Goal: Task Accomplishment & Management: Complete application form

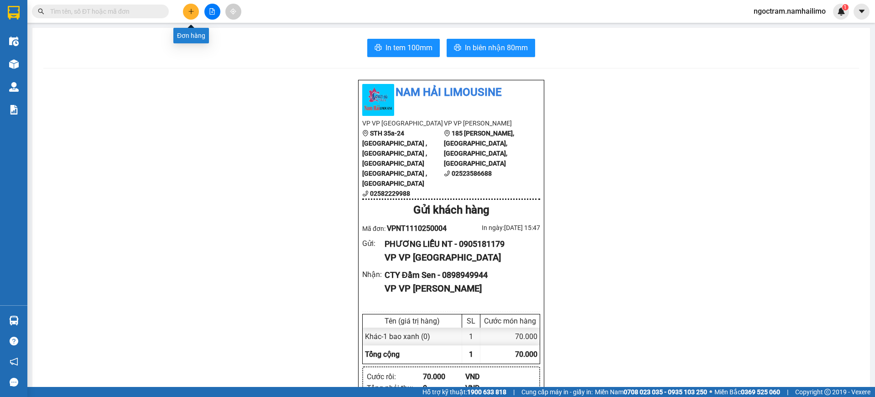
click at [194, 15] on button at bounding box center [191, 12] width 16 height 16
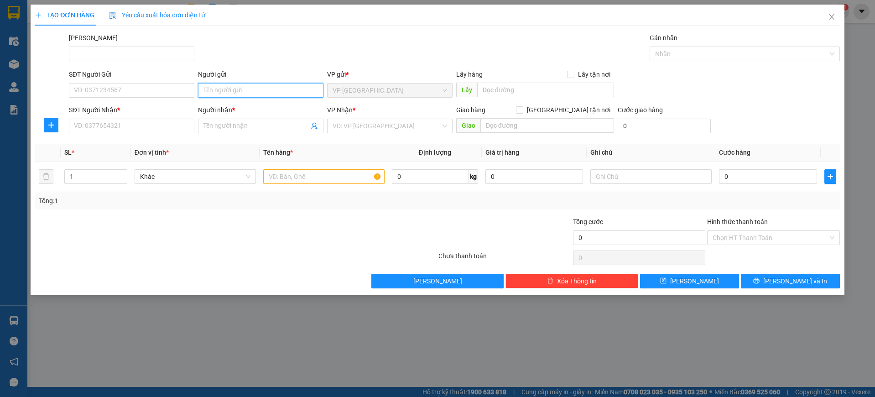
click at [232, 97] on input "Người gửi" at bounding box center [261, 90] width 126 height 15
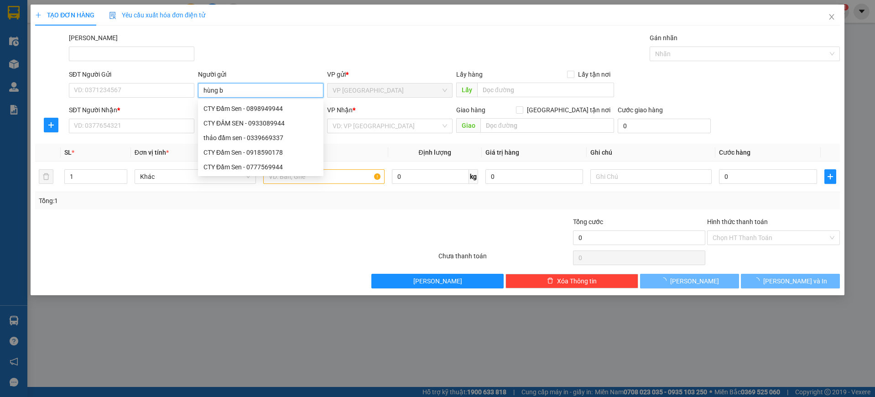
type input "hùng bơ"
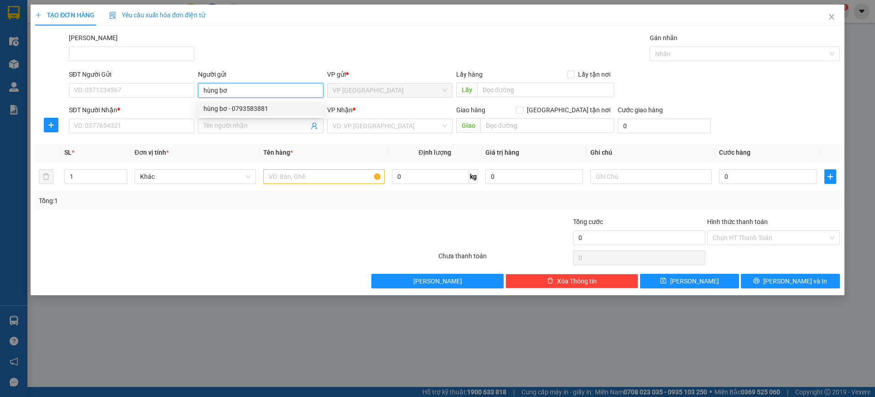
click at [250, 103] on div "hùng bơ - 0793583881" at bounding box center [261, 108] width 126 height 15
type input "0793583881"
type input "hùng bơ"
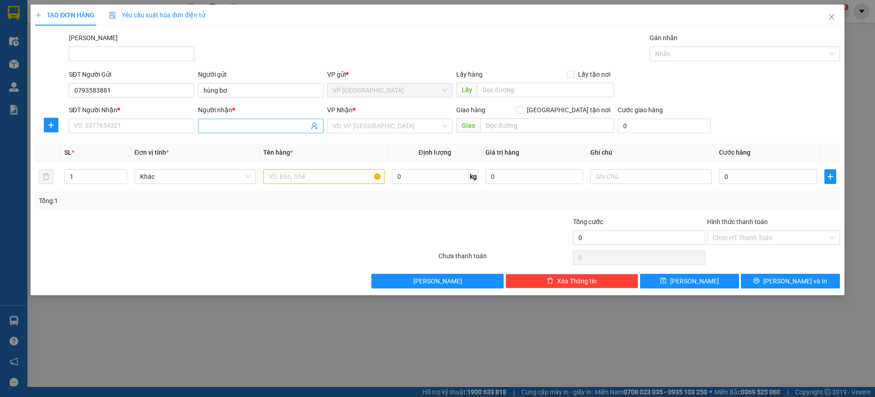
click at [264, 125] on input "Người nhận *" at bounding box center [256, 126] width 105 height 10
type input "r"
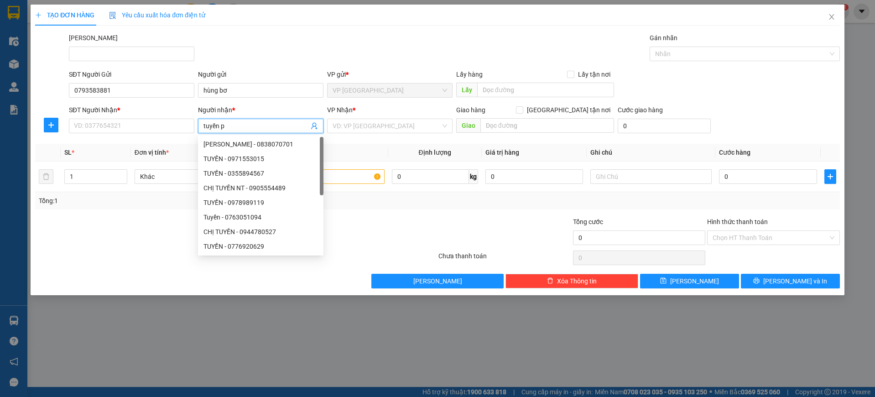
type input "tuyền pt"
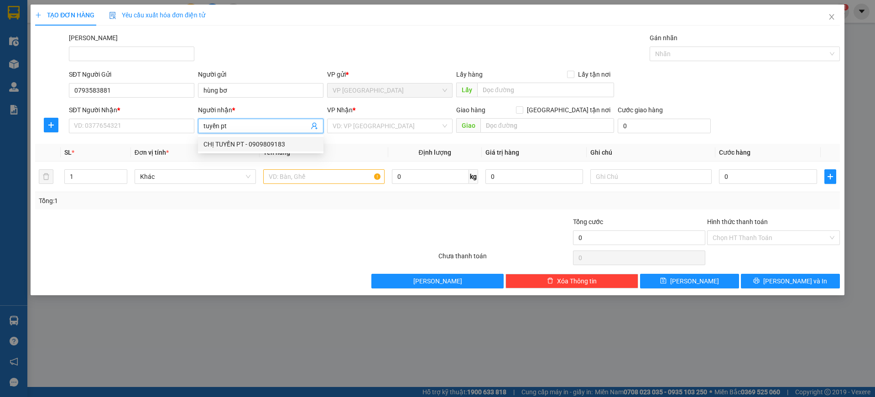
click at [263, 140] on div "CHỊ TUYỀN PT - 0909809183" at bounding box center [261, 144] width 115 height 10
type input "0909809183"
type input "CHỊ TUYỀN PT"
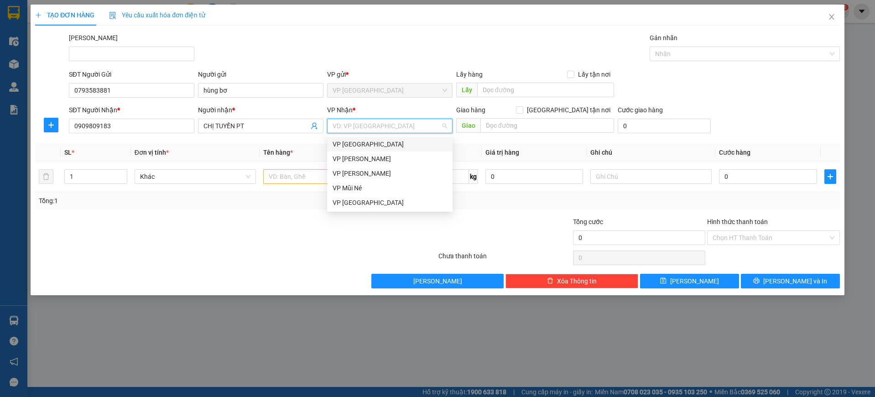
click at [382, 129] on input "search" at bounding box center [387, 126] width 108 height 14
click at [390, 176] on div "VP [PERSON_NAME]" at bounding box center [390, 173] width 115 height 10
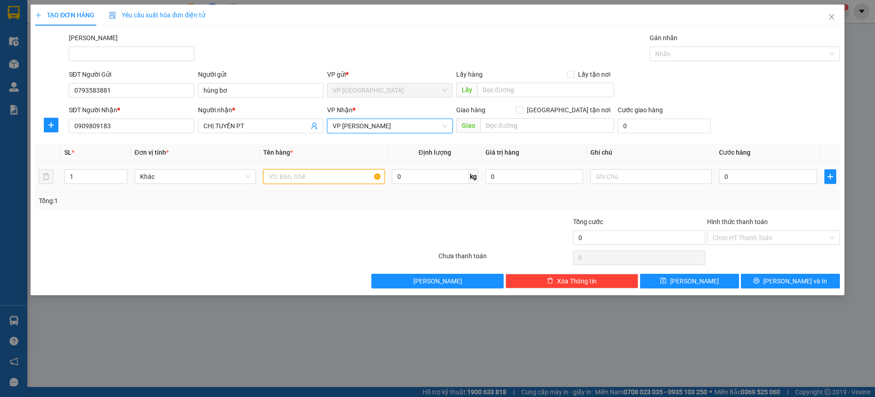
drag, startPoint x: 293, startPoint y: 174, endPoint x: 874, endPoint y: 229, distance: 584.0
click at [293, 175] on input "text" at bounding box center [323, 176] width 121 height 15
type input "2 tx"
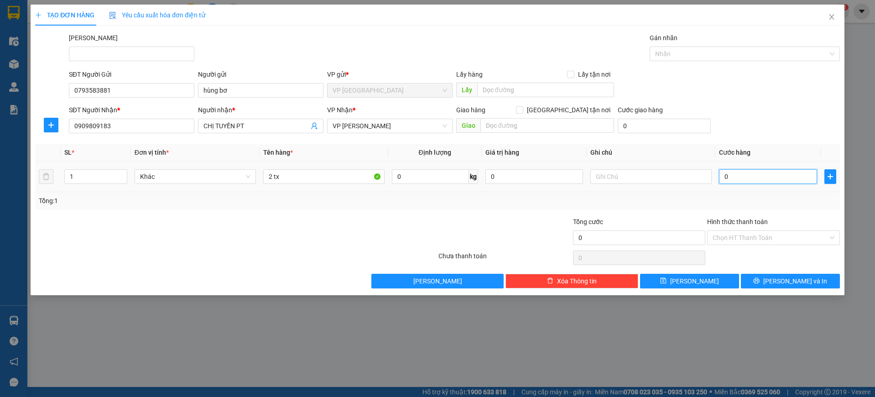
click at [752, 179] on input "0" at bounding box center [768, 176] width 98 height 15
type input "1"
type input "14"
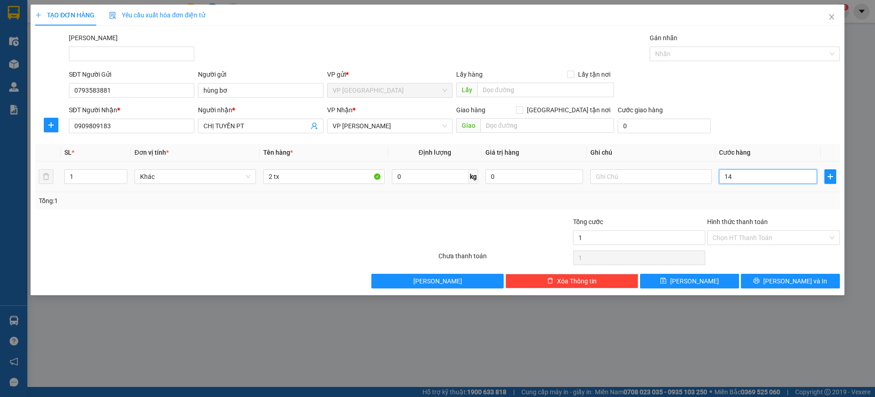
type input "14"
type input "140"
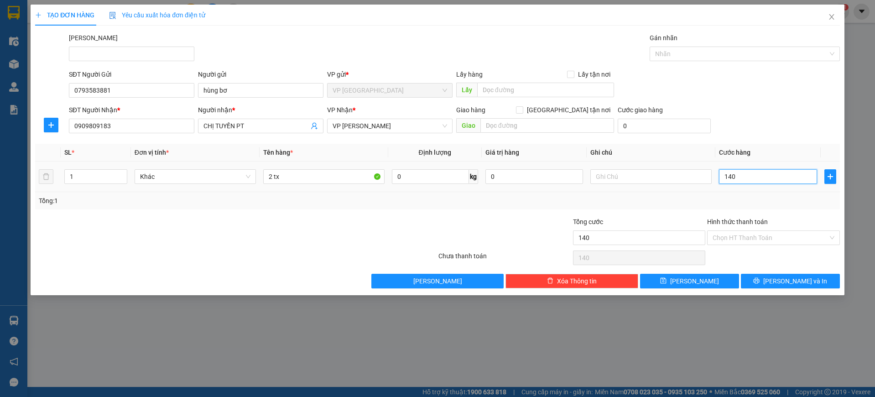
type input "1.400"
type input "14.000"
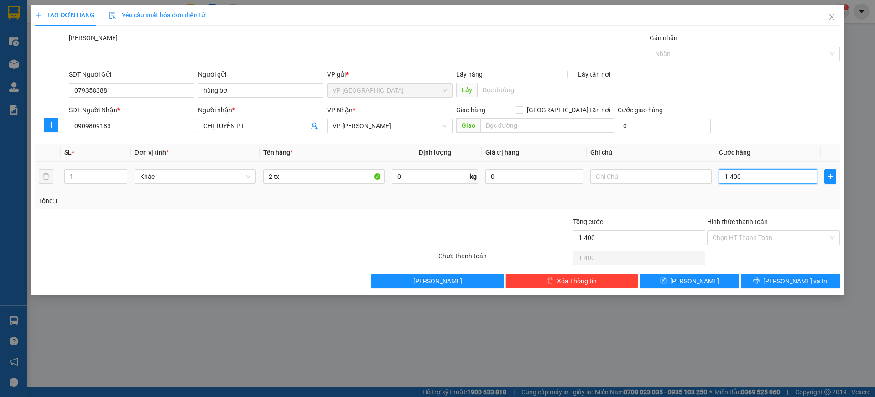
type input "14.000"
type input "140.000"
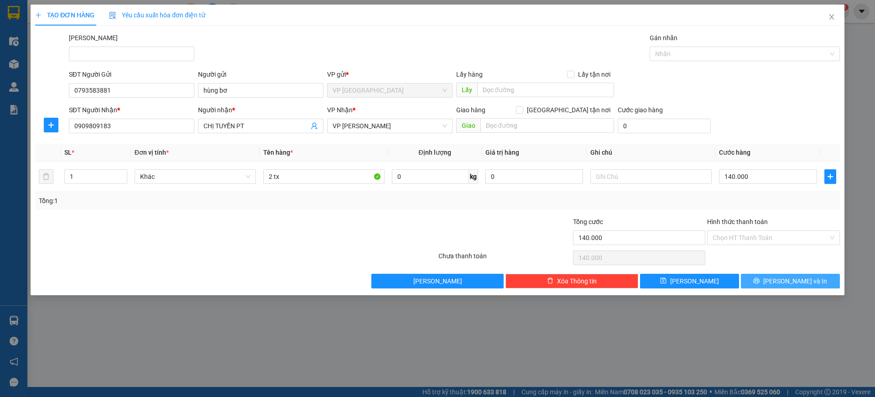
click at [782, 279] on span "[PERSON_NAME] và In" at bounding box center [796, 281] width 64 height 10
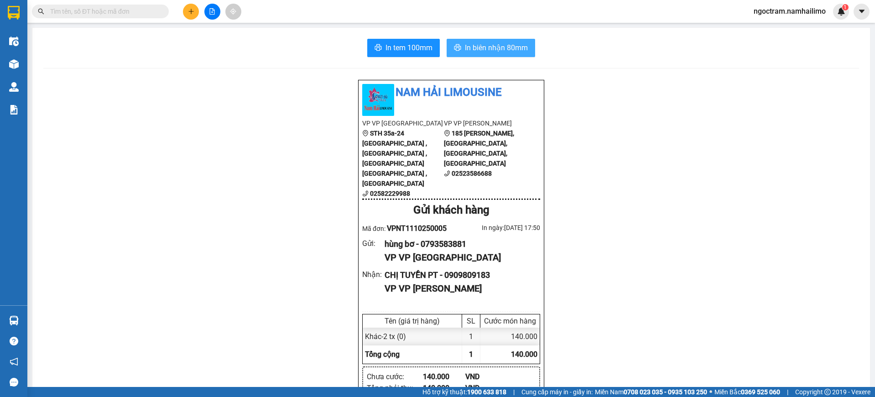
click at [505, 52] on span "In biên nhận 80mm" at bounding box center [496, 47] width 63 height 11
click at [191, 14] on icon "plus" at bounding box center [191, 11] width 6 height 6
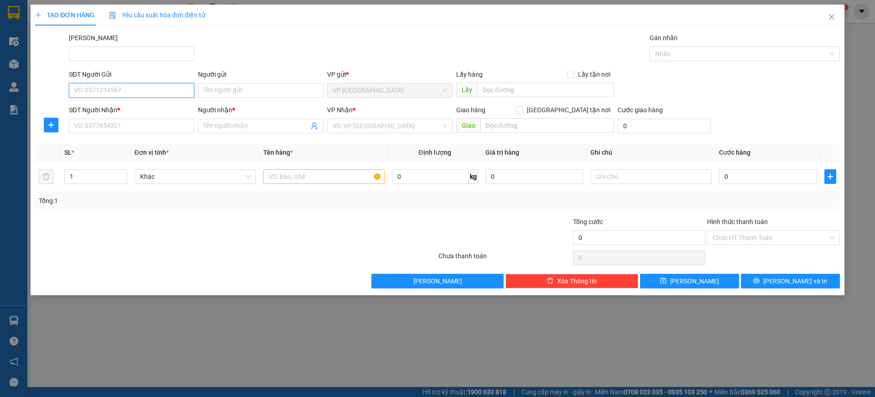
click at [145, 92] on input "SĐT Người Gửi" at bounding box center [132, 90] width 126 height 15
type input "0989228185"
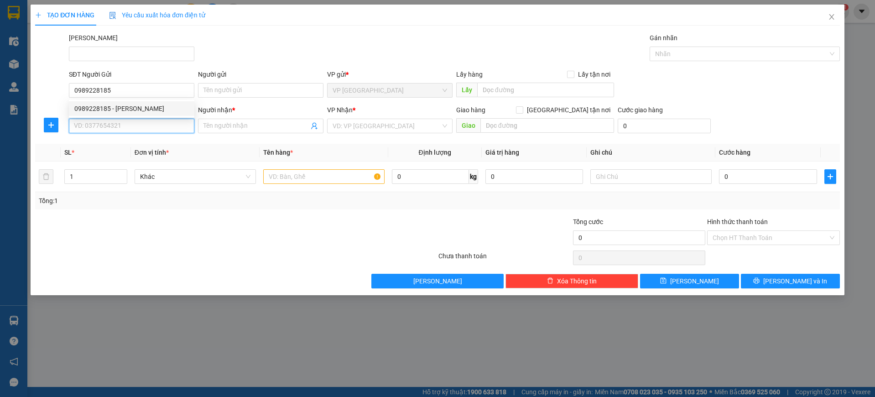
click at [130, 126] on input "SĐT Người Nhận *" at bounding box center [132, 126] width 126 height 15
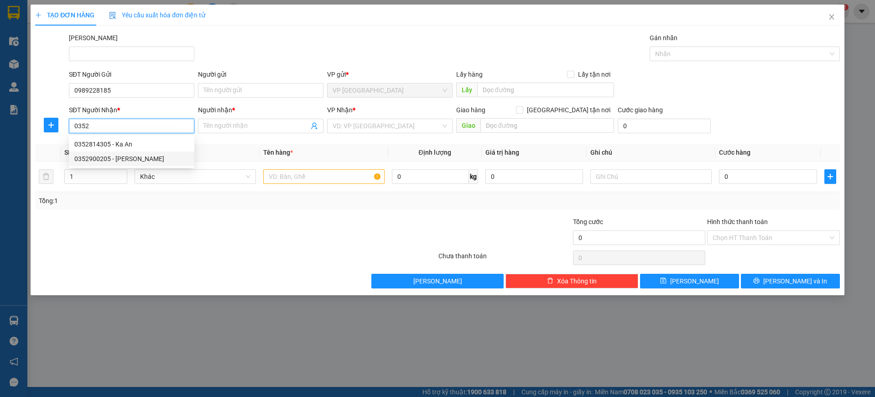
click at [107, 158] on div "0352900205 - [PERSON_NAME]" at bounding box center [131, 159] width 115 height 10
type input "0352900205"
type input "[PERSON_NAME]"
type input "40.000"
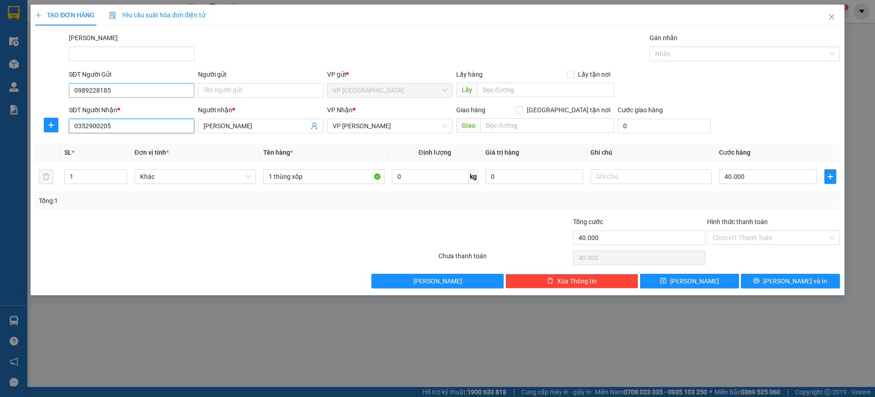
type input "0352900205"
click at [113, 89] on input "0989228185" at bounding box center [132, 90] width 126 height 15
click at [125, 108] on div "0989228185 - [PERSON_NAME]" at bounding box center [131, 109] width 115 height 10
type input "[PERSON_NAME]"
click at [756, 239] on input "Hình thức thanh toán" at bounding box center [770, 238] width 115 height 14
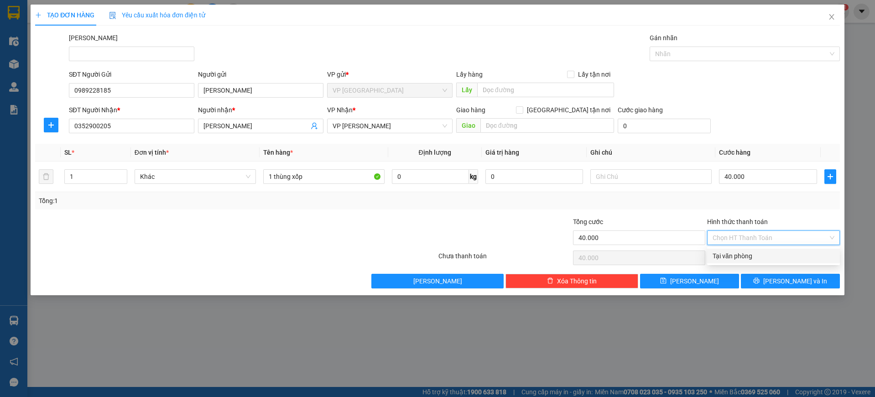
click at [753, 256] on div "Tại văn phòng" at bounding box center [774, 256] width 122 height 10
type input "0"
click at [760, 283] on icon "printer" at bounding box center [757, 280] width 6 height 6
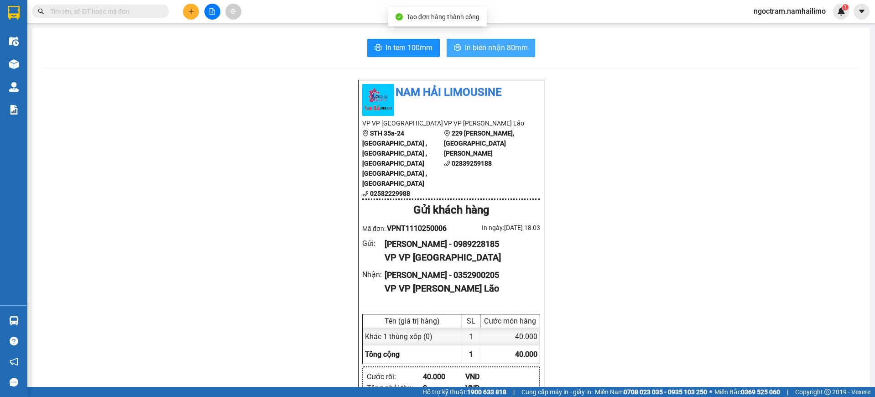
click at [458, 46] on button "In biên nhận 80mm" at bounding box center [491, 48] width 89 height 18
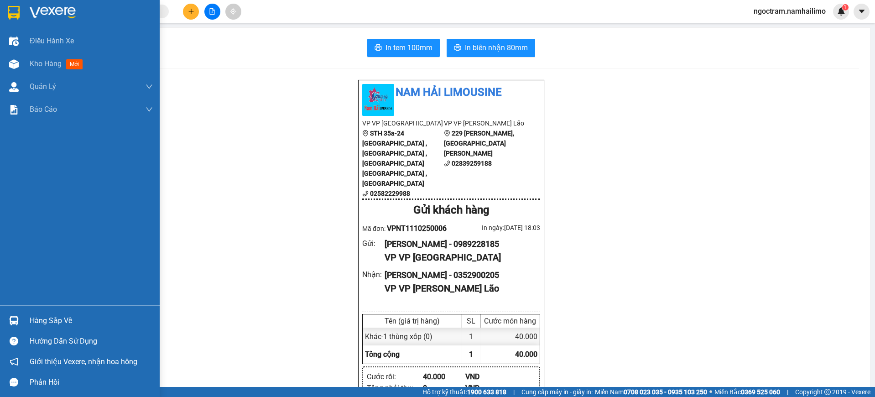
click at [20, 14] on div at bounding box center [14, 13] width 16 height 16
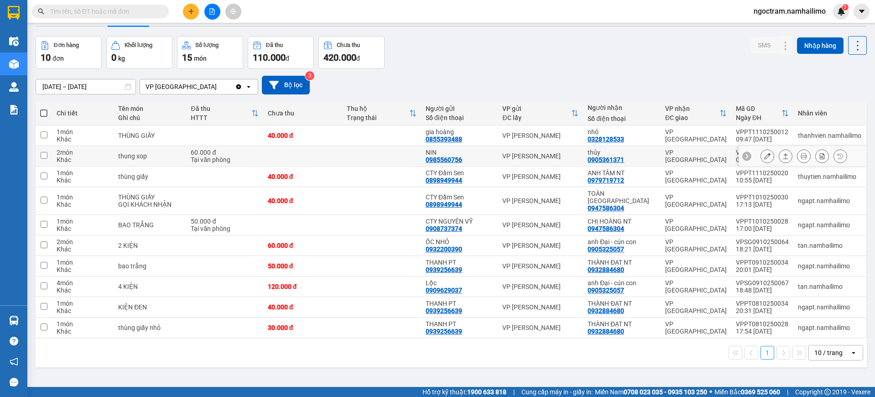
scroll to position [42, 0]
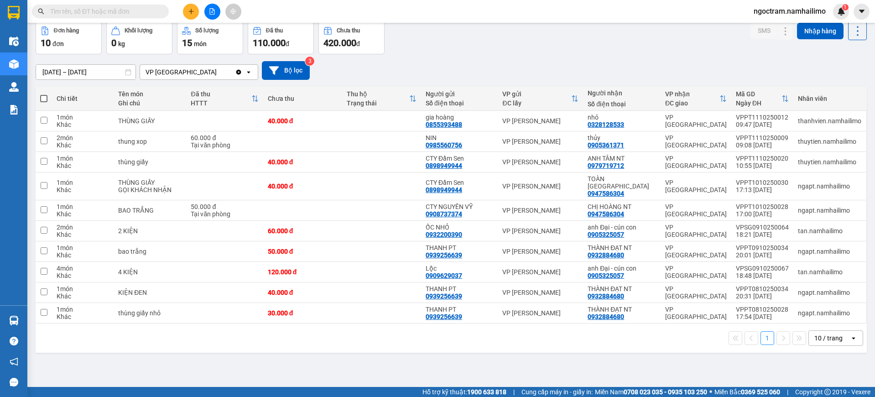
click at [627, 377] on div "ver 1.8.146 Kho gửi Trên xe Kho nhận Hàng đã giao Đơn hàng 10 đơn Khối lượng 0 …" at bounding box center [451, 183] width 839 height 397
click at [761, 126] on button at bounding box center [767, 121] width 13 height 16
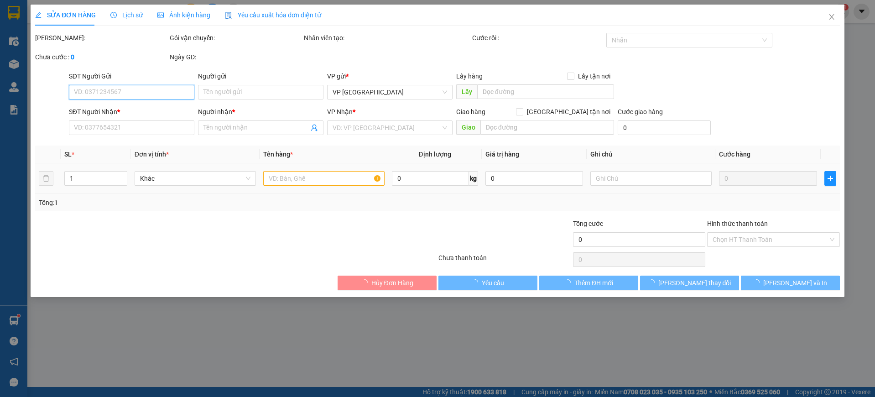
type input "0855393488"
type input "gia hoàng"
type input "0328128533"
type input "nhỏ"
type input "40.000"
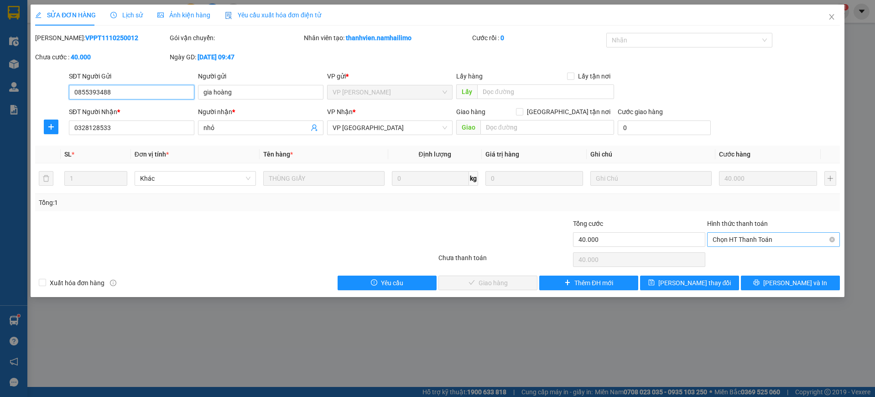
click at [744, 240] on span "Chọn HT Thanh Toán" at bounding box center [774, 240] width 122 height 14
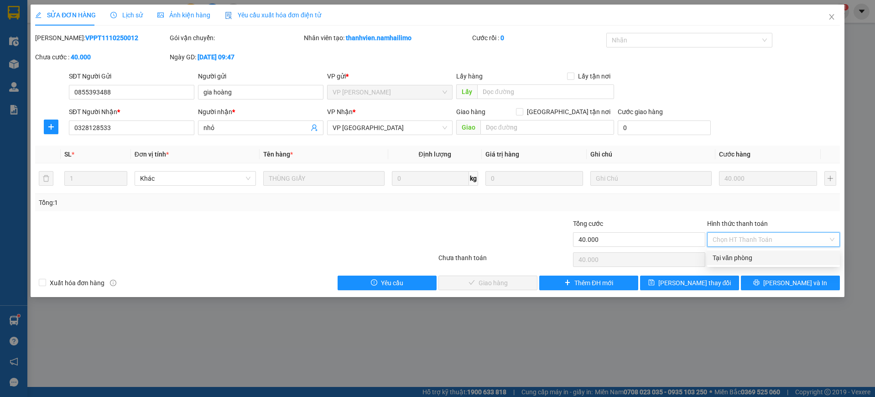
click at [743, 254] on div "Tại văn phòng" at bounding box center [774, 258] width 122 height 10
type input "0"
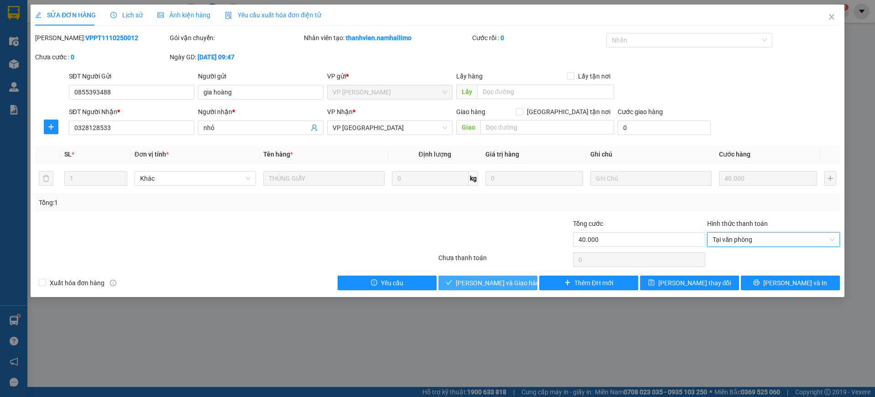
click at [497, 283] on span "[PERSON_NAME] và Giao hàng" at bounding box center [500, 283] width 88 height 10
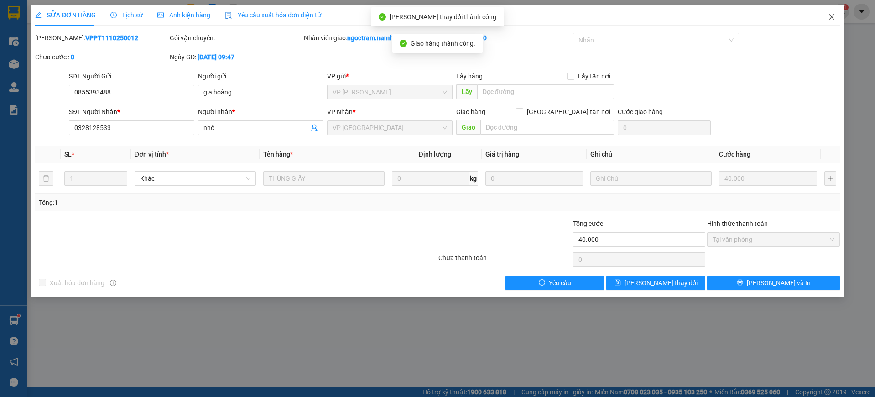
click at [830, 21] on span "Close" at bounding box center [832, 18] width 26 height 26
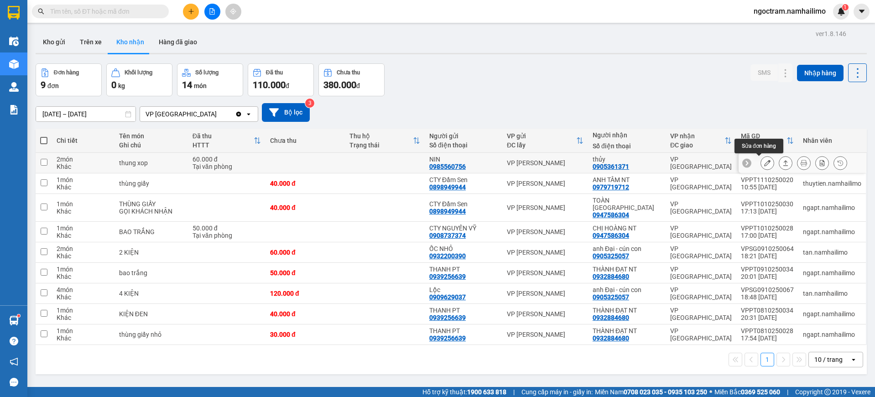
click at [764, 165] on icon at bounding box center [767, 163] width 6 height 6
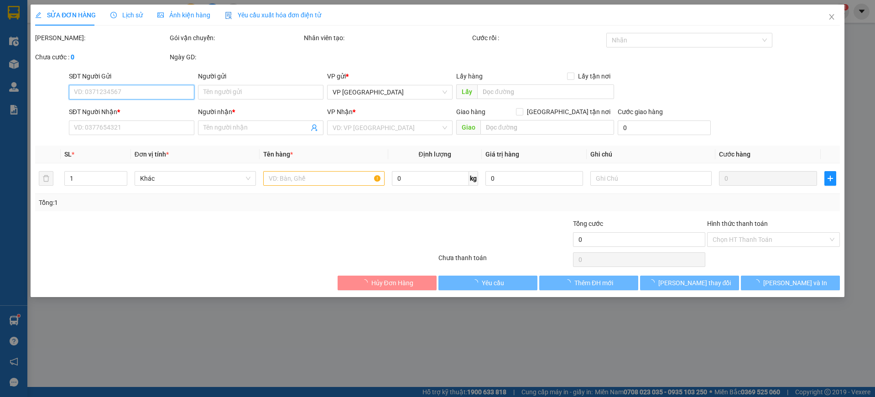
type input "0985560756"
type input "NIN"
type input "0905361371"
type input "thủy"
type input "60.000"
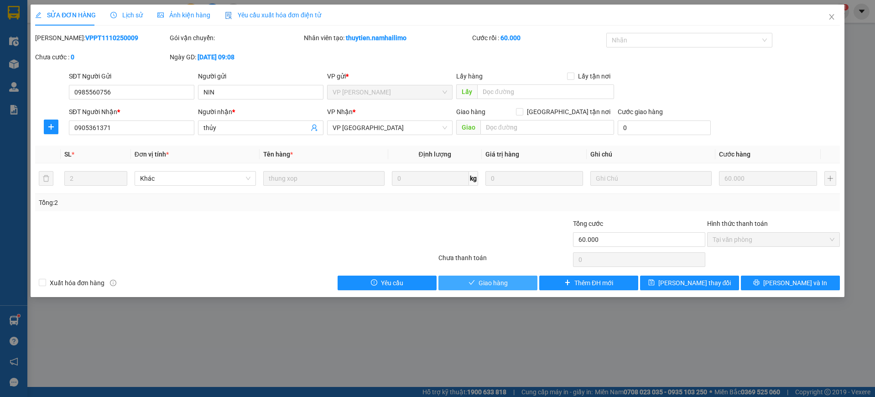
click at [507, 290] on button "Giao hàng" at bounding box center [488, 283] width 99 height 15
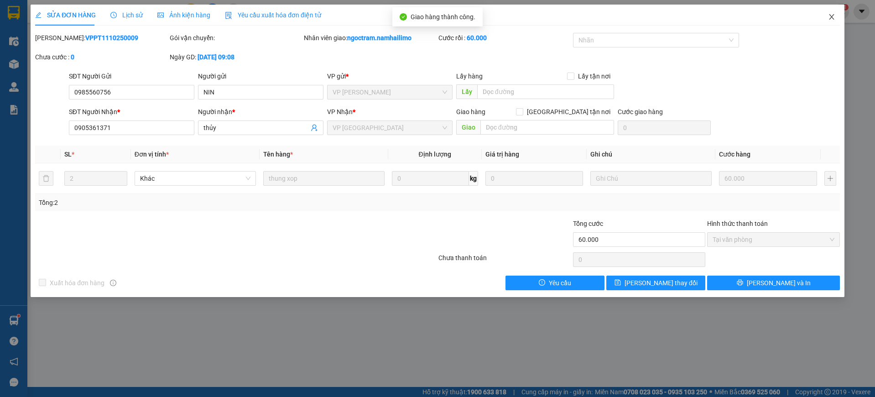
click at [832, 16] on icon "close" at bounding box center [831, 16] width 7 height 7
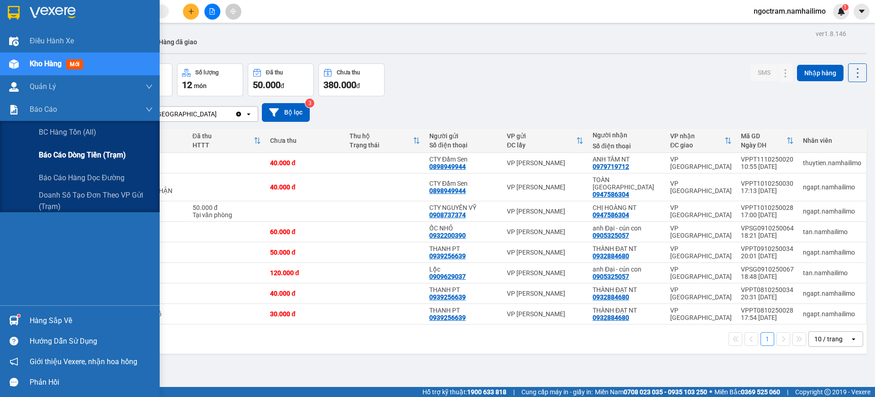
click at [70, 160] on span "Báo cáo dòng tiền (trạm)" at bounding box center [82, 154] width 87 height 11
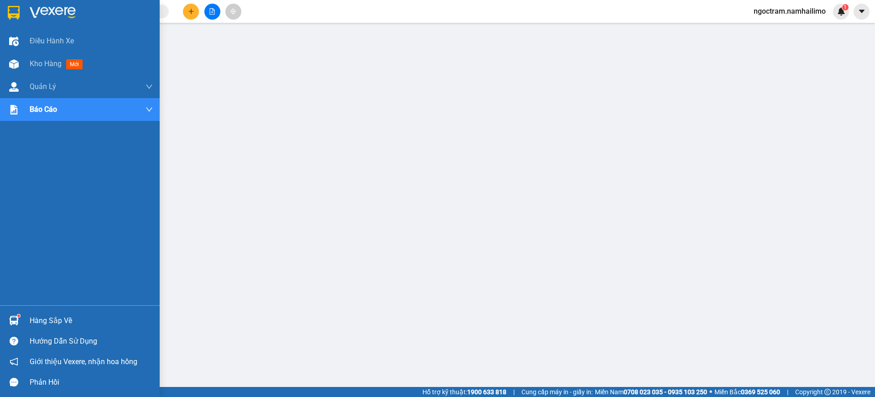
click at [19, 5] on div at bounding box center [14, 13] width 16 height 16
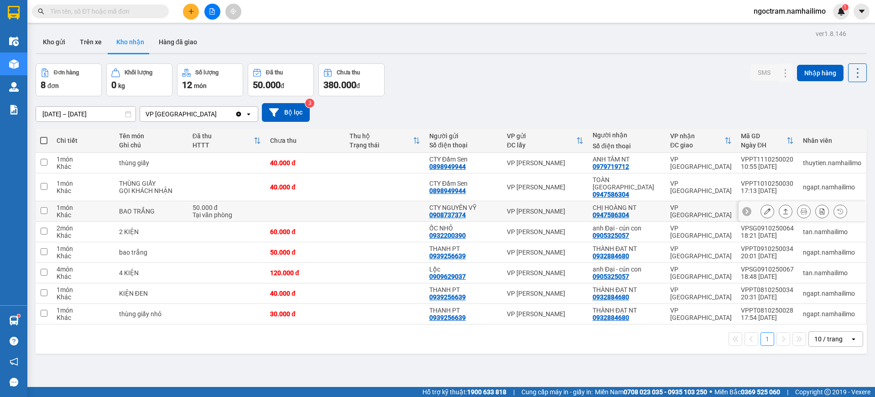
click at [764, 208] on icon at bounding box center [767, 211] width 6 height 6
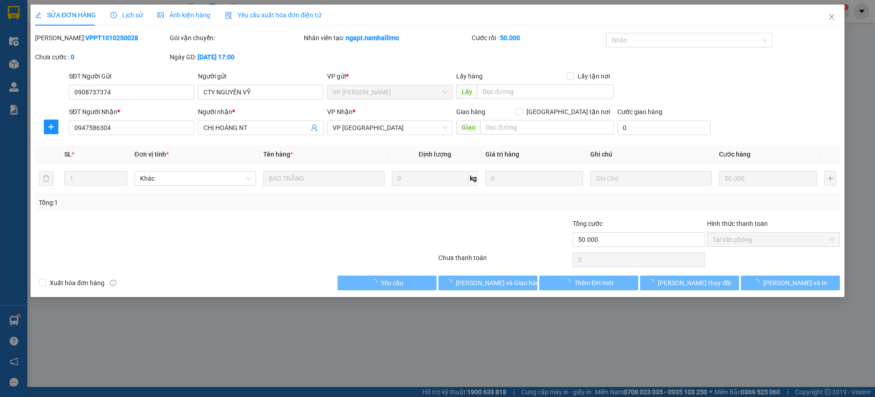
type input "0908737374"
type input "CTY NGUYÊN VỸ"
type input "0947586304"
type input "CHỊ HOÀNG NT"
type input "50.000"
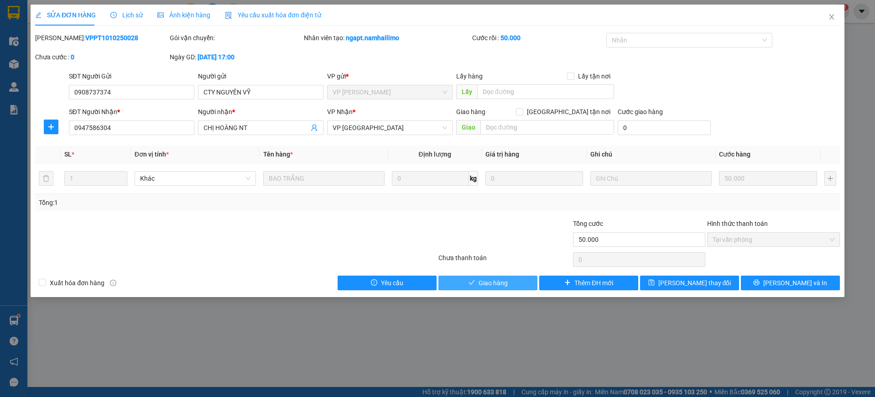
click at [495, 286] on span "Giao hàng" at bounding box center [493, 283] width 29 height 10
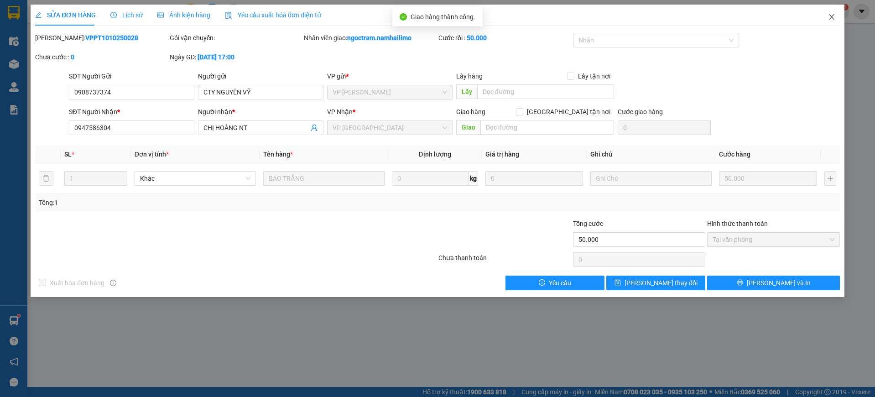
click at [832, 16] on icon "close" at bounding box center [831, 16] width 7 height 7
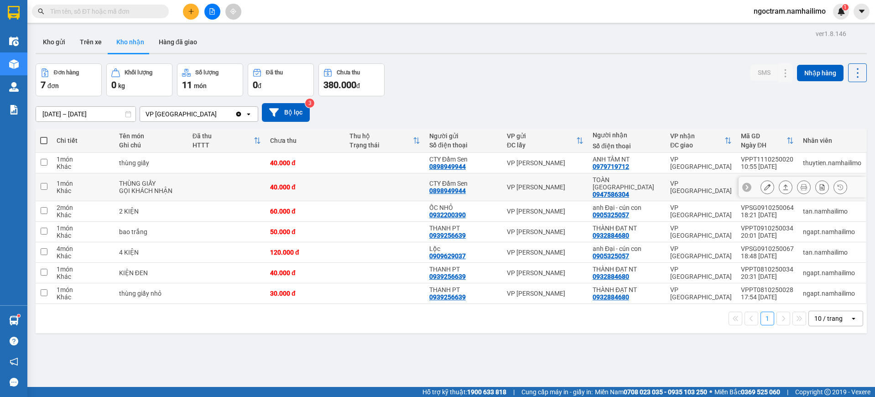
click at [666, 187] on td "VP [GEOGRAPHIC_DATA]" at bounding box center [701, 187] width 71 height 28
checkbox input "true"
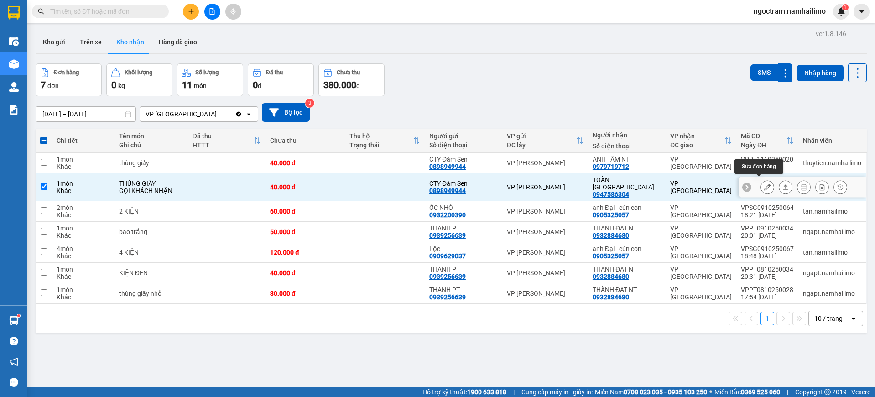
click at [761, 187] on button at bounding box center [767, 187] width 13 height 16
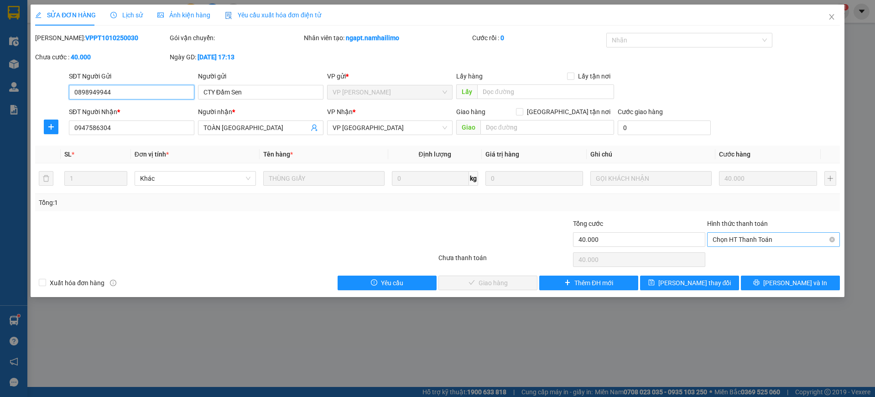
click at [734, 237] on span "Chọn HT Thanh Toán" at bounding box center [774, 240] width 122 height 14
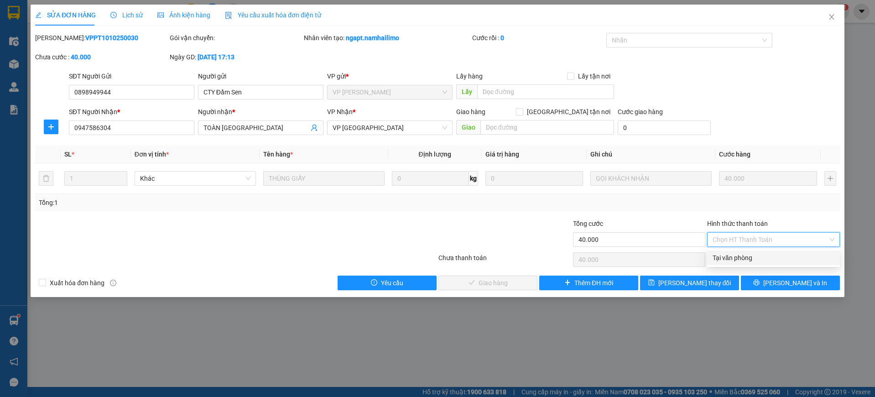
click at [738, 258] on div "Tại văn phòng" at bounding box center [774, 258] width 122 height 10
type input "0"
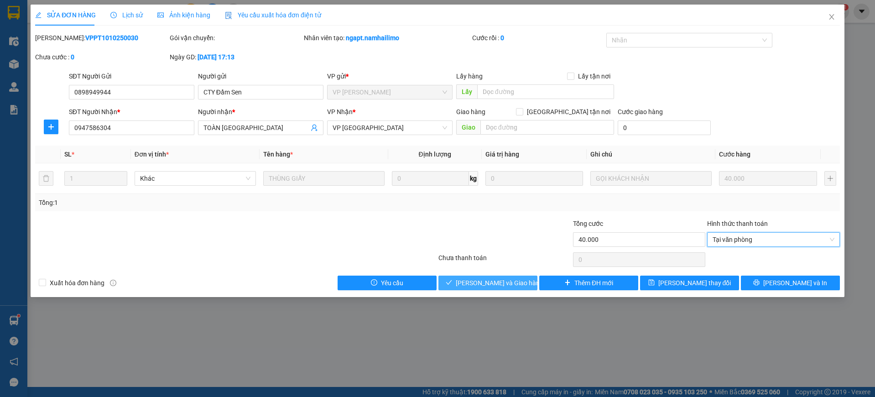
click at [516, 288] on button "[PERSON_NAME] và Giao hàng" at bounding box center [488, 283] width 99 height 15
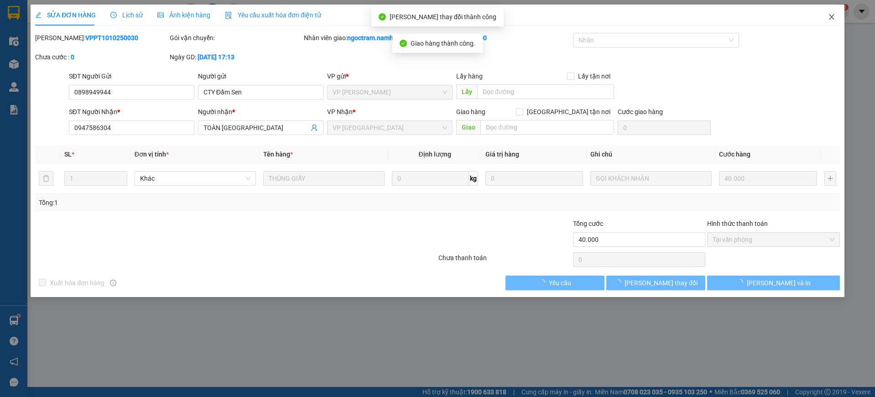
click at [837, 14] on span "Close" at bounding box center [832, 18] width 26 height 26
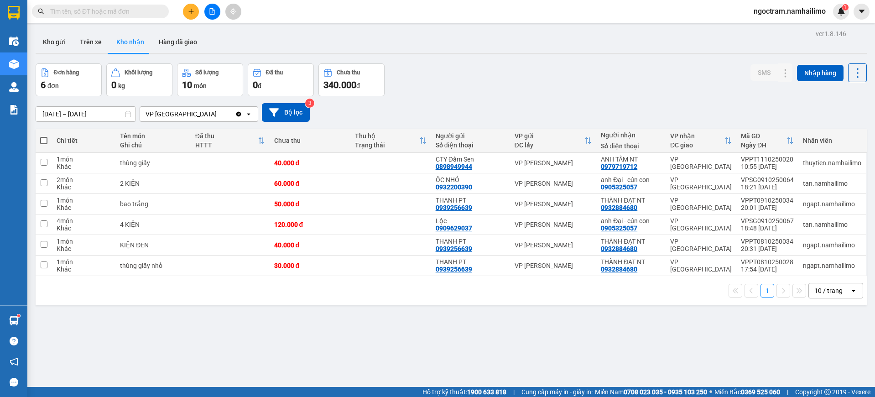
click at [89, 114] on input "[DATE] – [DATE]" at bounding box center [85, 114] width 99 height 15
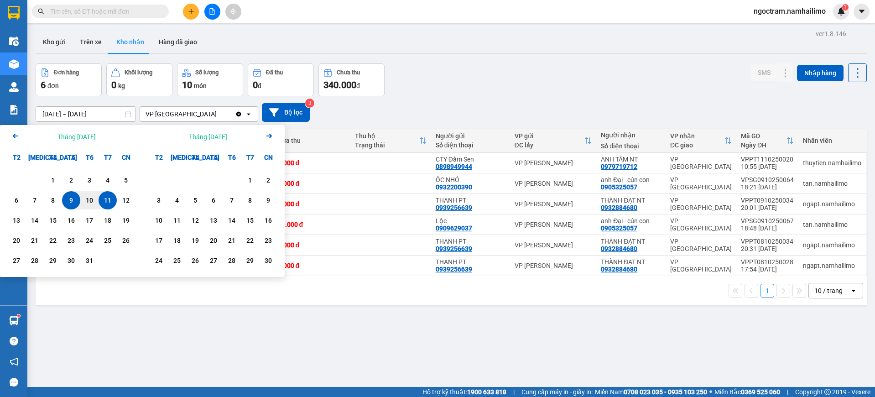
click at [19, 138] on icon "Arrow Left" at bounding box center [15, 136] width 11 height 11
click at [14, 178] on div "1" at bounding box center [16, 180] width 13 height 11
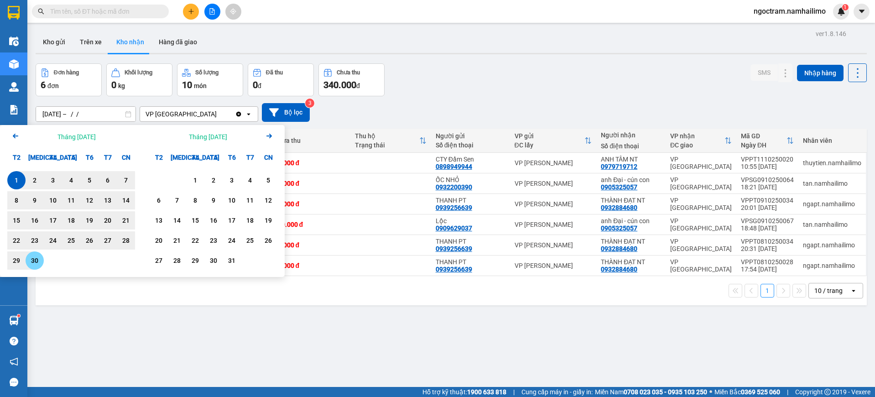
click at [40, 265] on div "30" at bounding box center [34, 260] width 13 height 11
type input "[DATE] – [DATE]"
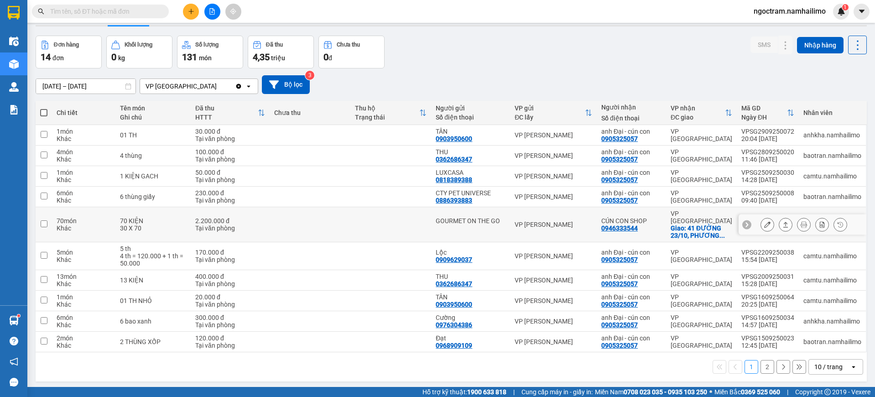
scroll to position [42, 0]
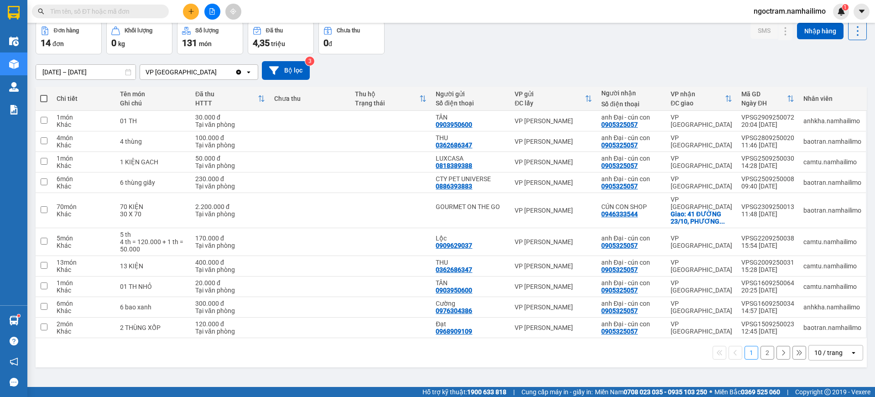
click at [761, 349] on button "2" at bounding box center [768, 353] width 14 height 14
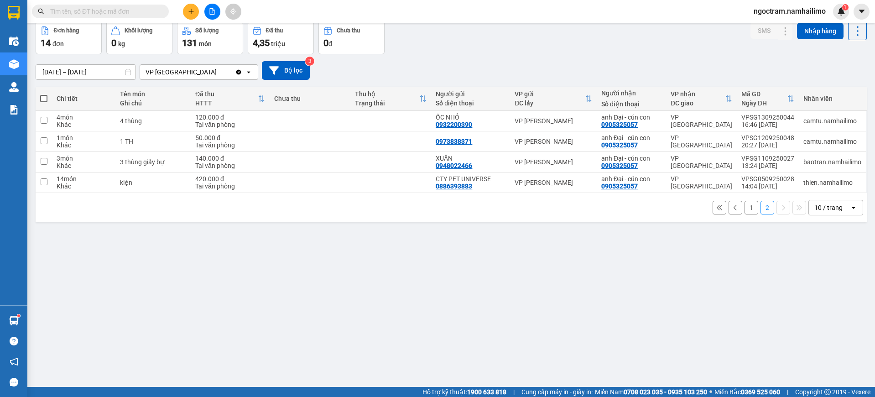
click at [747, 209] on button "1" at bounding box center [752, 208] width 14 height 14
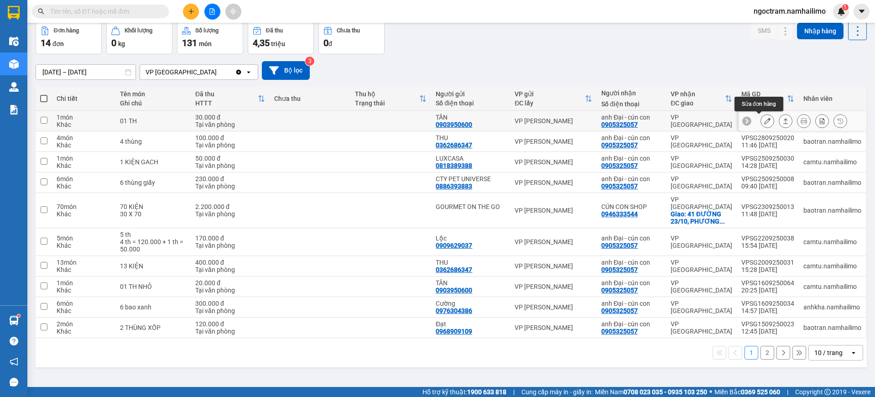
click at [763, 118] on button at bounding box center [767, 121] width 13 height 16
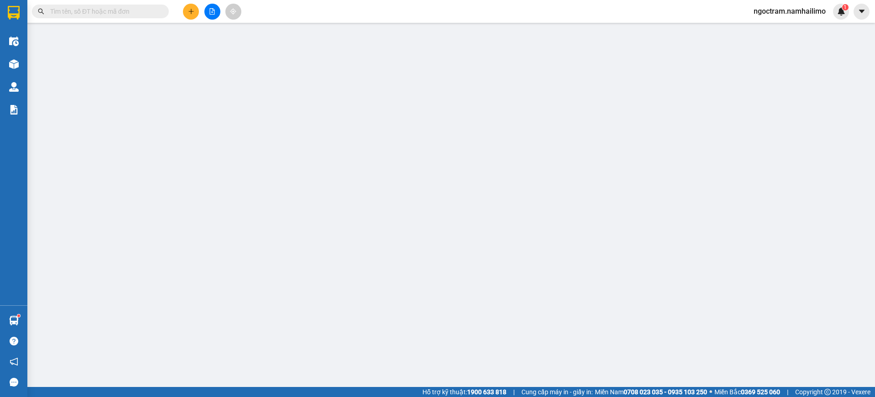
type input "0903950600"
type input "TÂN"
type input "0905325057"
type input "anh Đại - cún con"
type input "30.000"
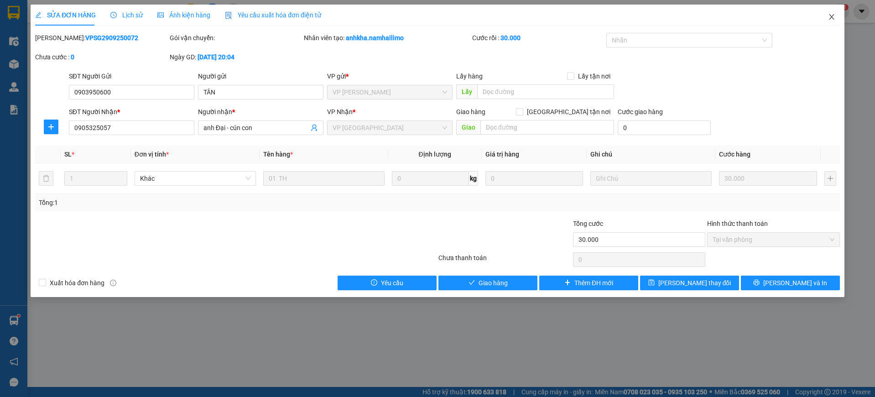
click at [838, 13] on span "Close" at bounding box center [832, 18] width 26 height 26
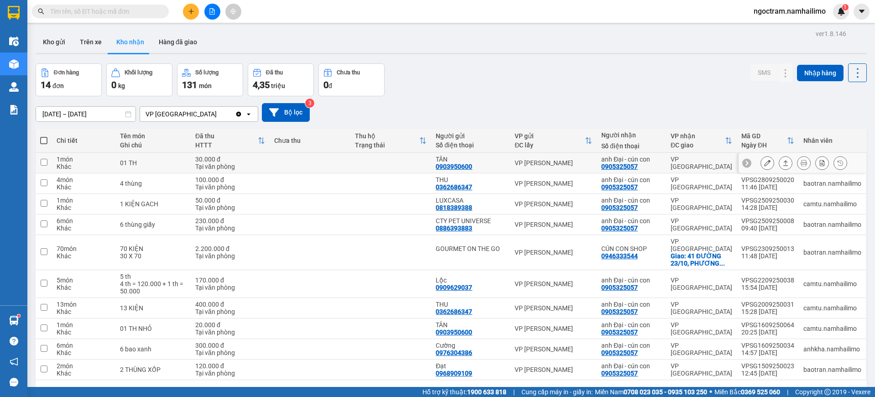
click at [681, 160] on div "VP [GEOGRAPHIC_DATA]" at bounding box center [702, 163] width 62 height 15
checkbox input "true"
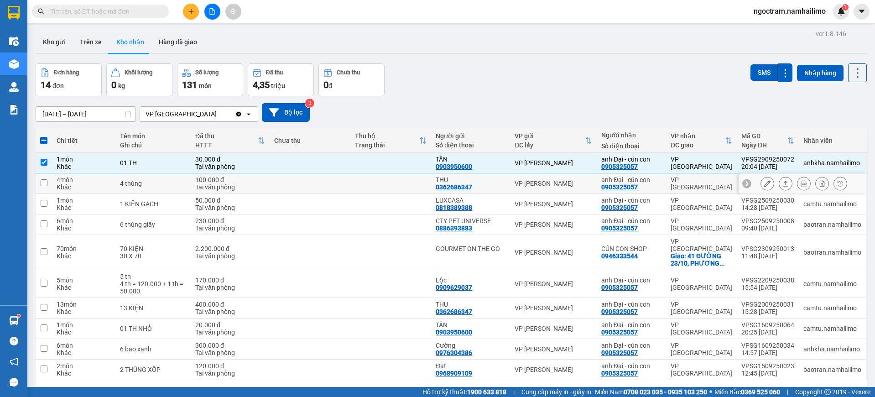
click at [681, 185] on div "VP [GEOGRAPHIC_DATA]" at bounding box center [702, 183] width 62 height 15
checkbox input "true"
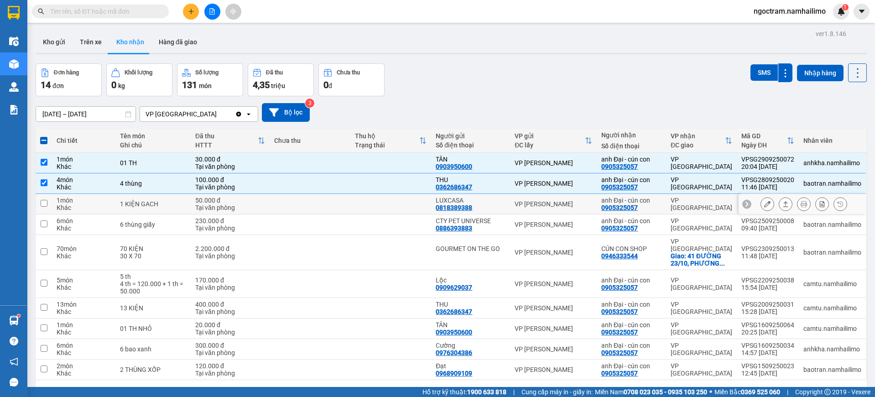
click at [685, 209] on td "VP [GEOGRAPHIC_DATA]" at bounding box center [701, 204] width 71 height 21
checkbox input "true"
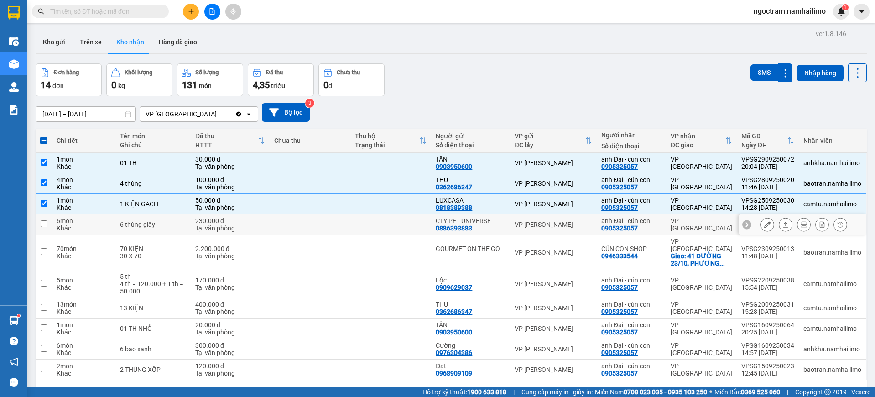
click at [685, 229] on td "VP [GEOGRAPHIC_DATA]" at bounding box center [701, 225] width 71 height 21
checkbox input "true"
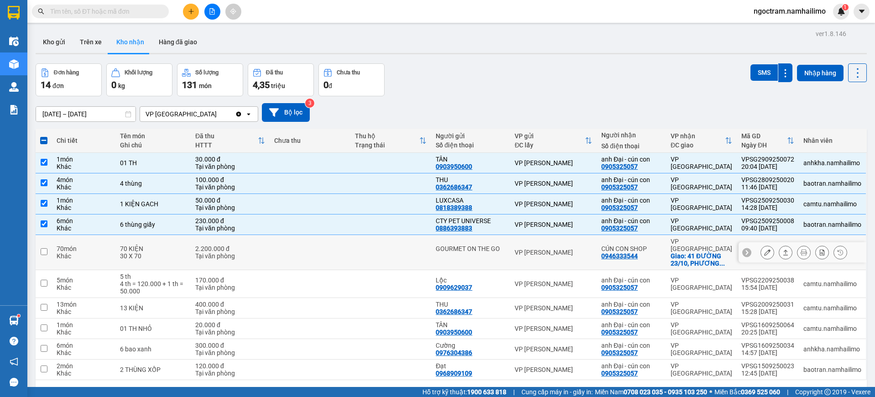
click at [621, 256] on div "0946333544" at bounding box center [620, 255] width 37 height 7
click at [654, 246] on div "CÚN CON SHOP" at bounding box center [632, 248] width 60 height 7
checkbox input "true"
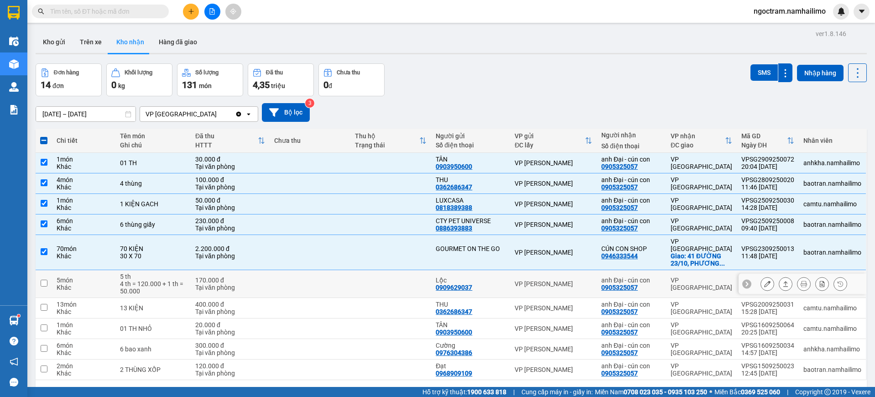
click at [654, 278] on div "anh Đại - cún con 0905325057" at bounding box center [632, 284] width 60 height 15
checkbox input "true"
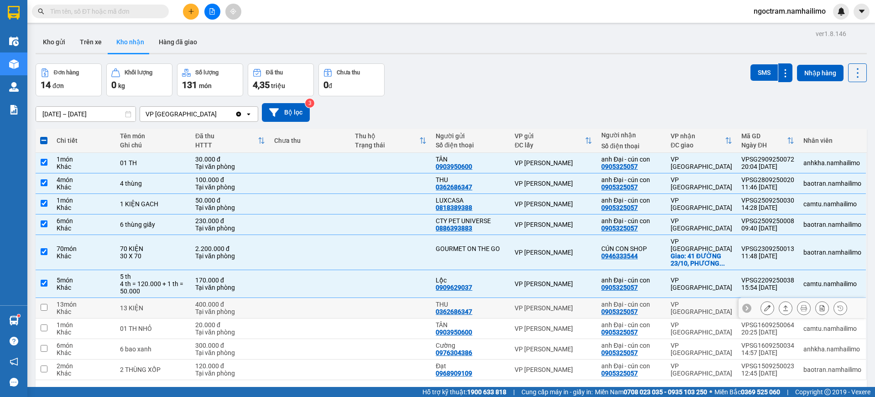
click at [660, 303] on td "anh Đại - cún con 0905325057" at bounding box center [631, 308] width 69 height 21
checkbox input "true"
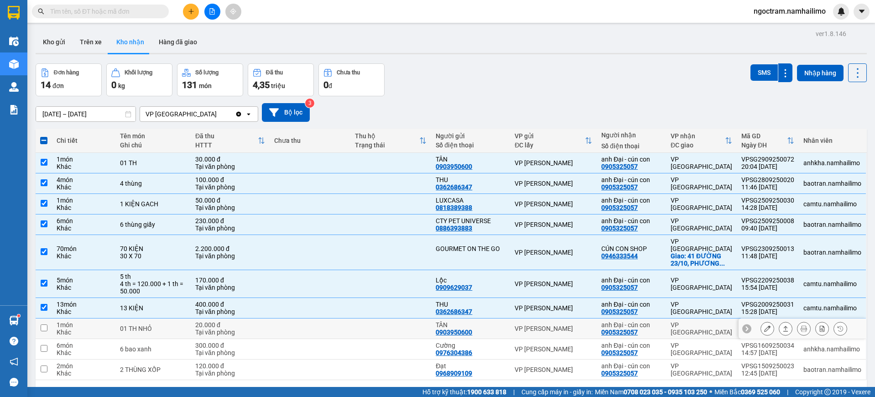
click at [661, 320] on td "anh Đại - cún con 0905325057" at bounding box center [631, 329] width 69 height 21
checkbox input "true"
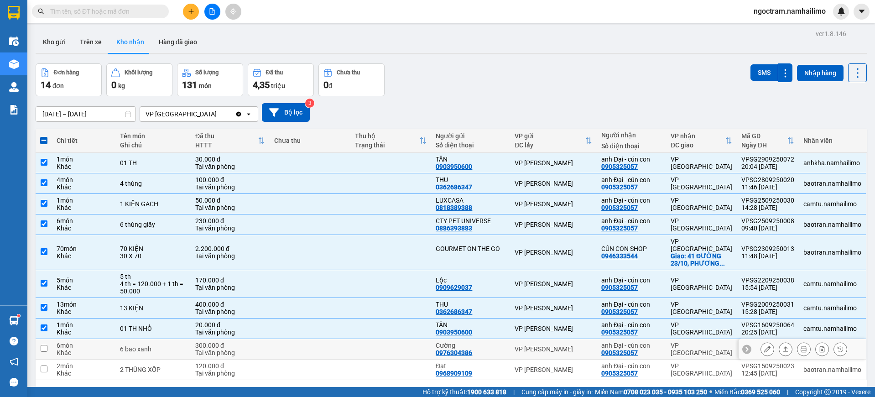
click at [659, 347] on div "anh Đại - cún con 0905325057" at bounding box center [632, 349] width 60 height 15
checkbox input "true"
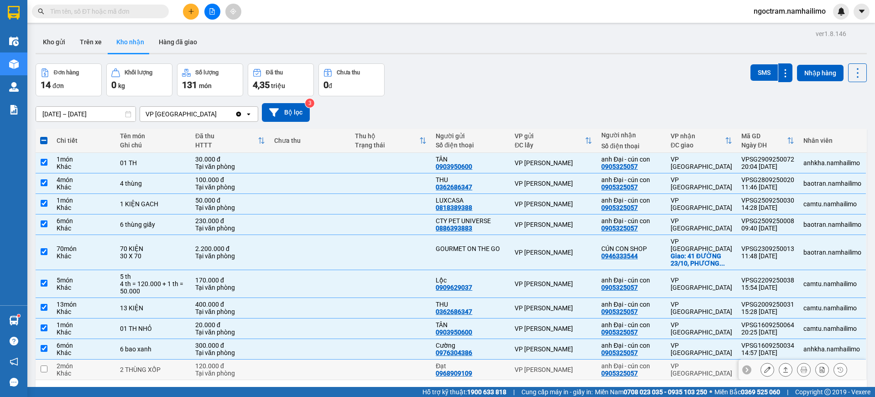
click at [659, 362] on div "anh Đại - cún con" at bounding box center [632, 365] width 60 height 7
checkbox input "true"
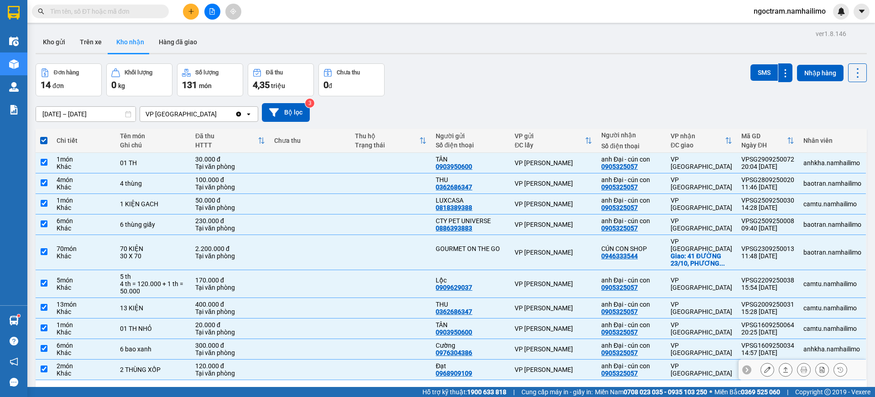
click at [764, 366] on icon at bounding box center [767, 369] width 6 height 6
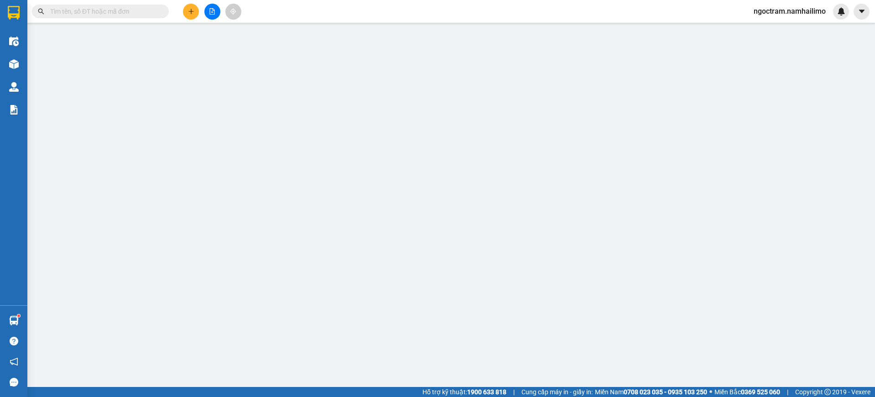
type input "0968909109"
type input "Đạt"
type input "0905325057"
type input "anh Đại - cún con"
type input "120.000"
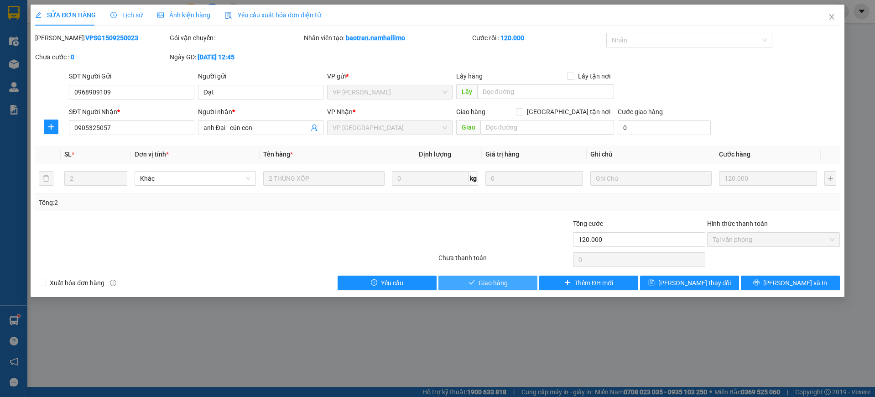
click at [496, 283] on span "Giao hàng" at bounding box center [493, 283] width 29 height 10
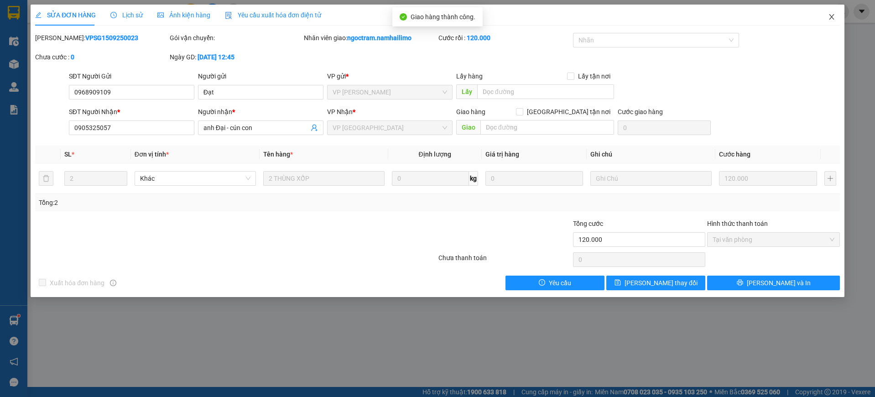
click at [832, 18] on icon "close" at bounding box center [831, 16] width 5 height 5
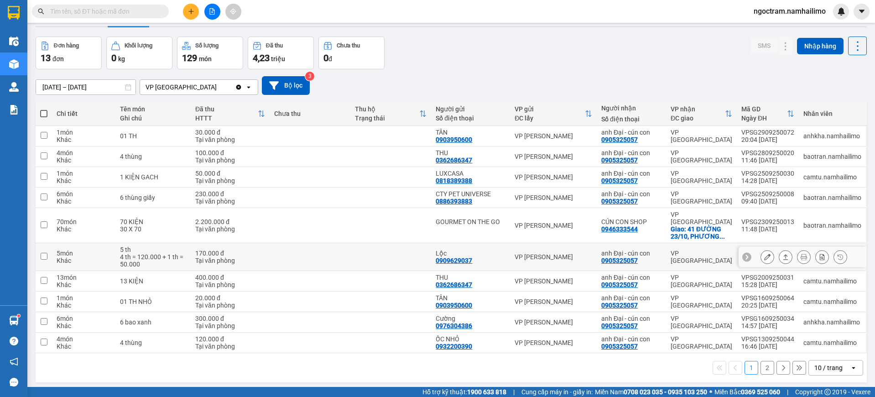
scroll to position [42, 0]
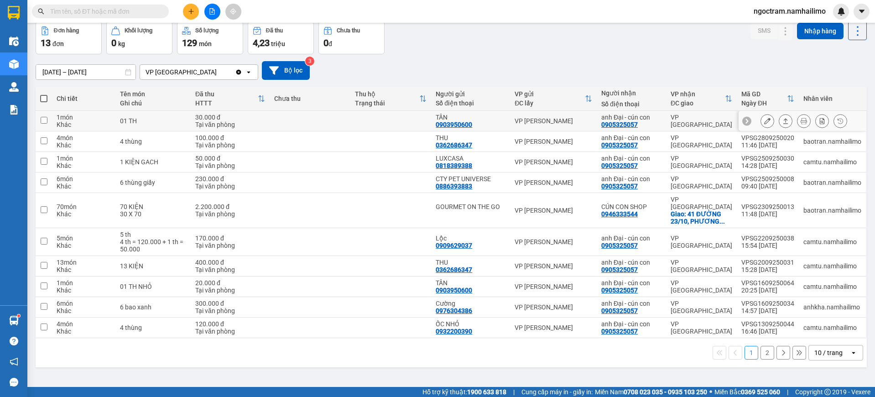
click at [597, 117] on td "anh Đại - cún con 0905325057" at bounding box center [631, 121] width 69 height 21
checkbox input "true"
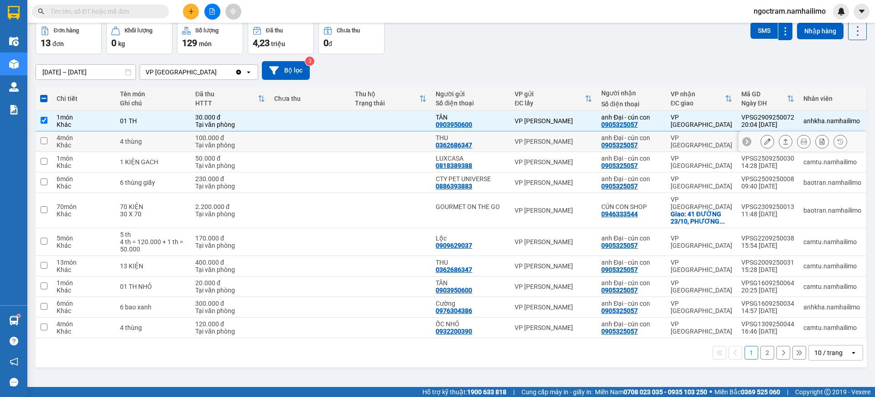
click at [588, 142] on div "VP [PERSON_NAME]" at bounding box center [554, 141] width 78 height 7
checkbox input "true"
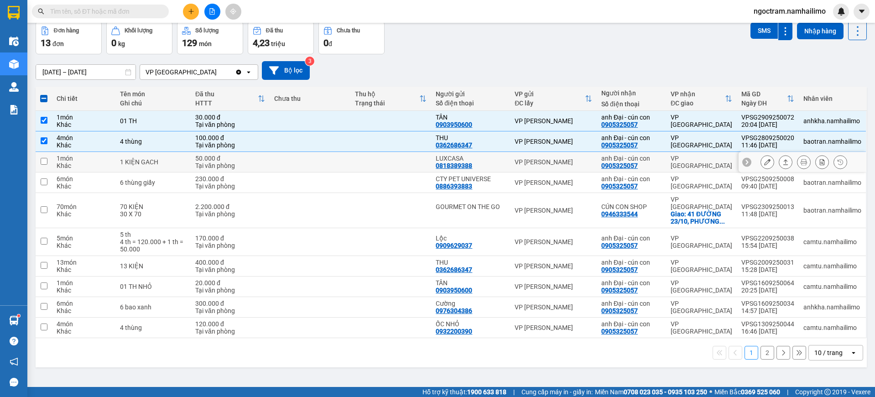
click at [586, 160] on div "VP [PERSON_NAME]" at bounding box center [554, 161] width 78 height 7
checkbox input "true"
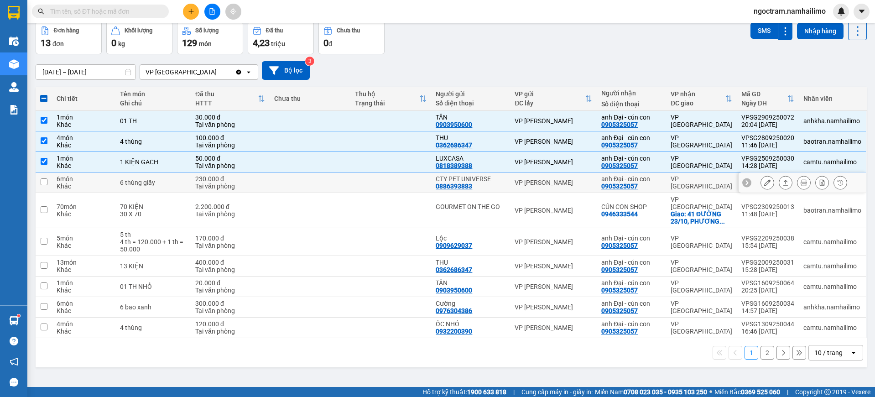
click at [587, 189] on td "VP [PERSON_NAME]" at bounding box center [553, 183] width 87 height 21
checkbox input "true"
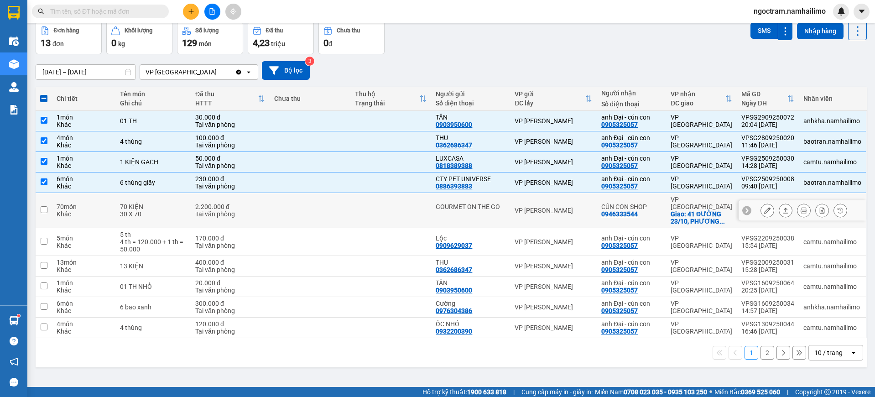
click at [587, 209] on div "VP [PERSON_NAME]" at bounding box center [554, 210] width 78 height 7
checkbox input "true"
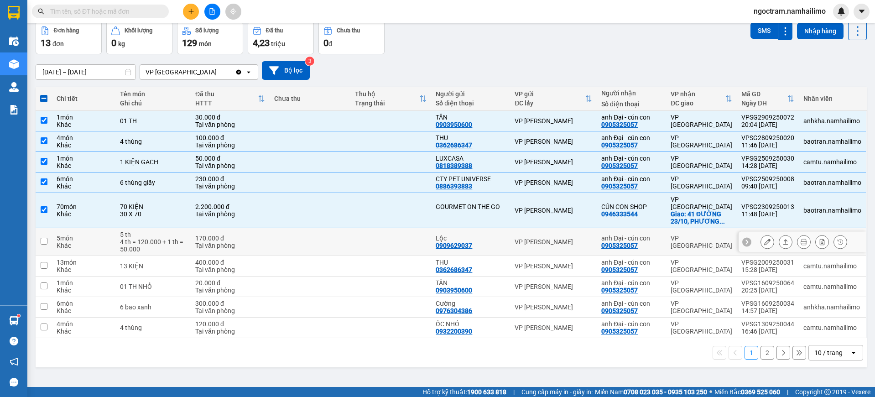
click at [586, 238] on div "VP [PERSON_NAME]" at bounding box center [554, 241] width 78 height 7
checkbox input "true"
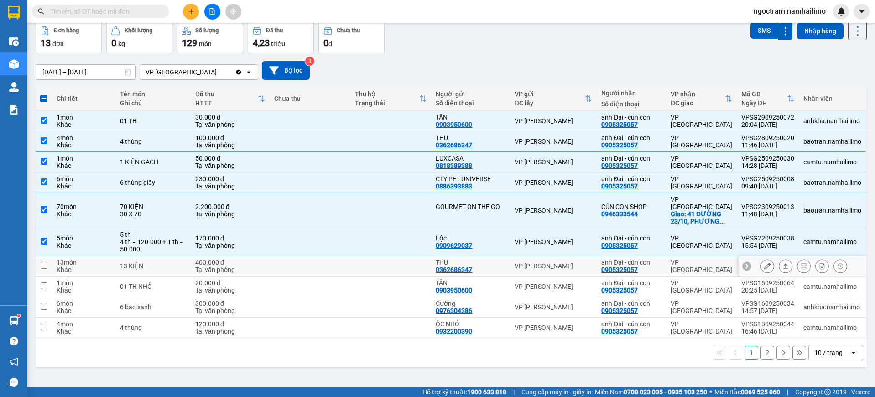
drag, startPoint x: 583, startPoint y: 259, endPoint x: 581, endPoint y: 279, distance: 19.7
click at [582, 262] on div "VP [PERSON_NAME]" at bounding box center [554, 265] width 78 height 7
checkbox input "true"
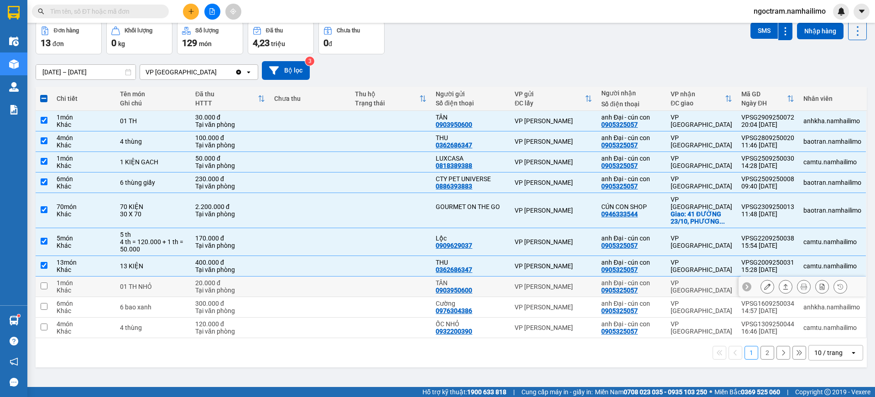
click at [581, 288] on td "VP [PERSON_NAME]" at bounding box center [553, 287] width 87 height 21
checkbox input "true"
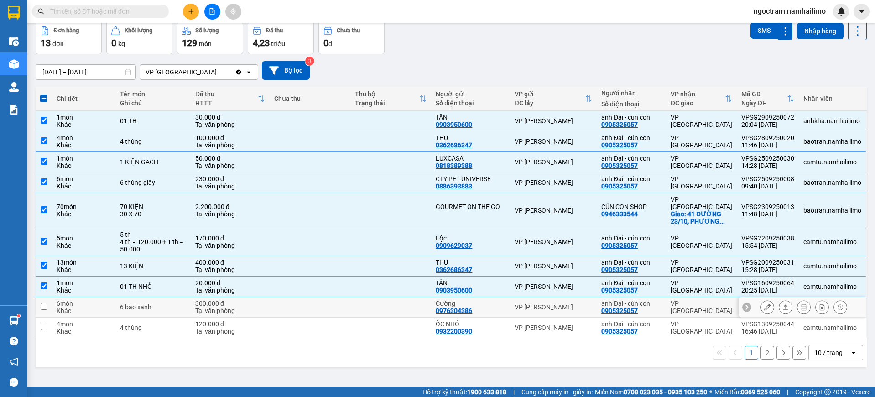
click at [581, 304] on div "VP [PERSON_NAME]" at bounding box center [554, 307] width 78 height 7
checkbox input "true"
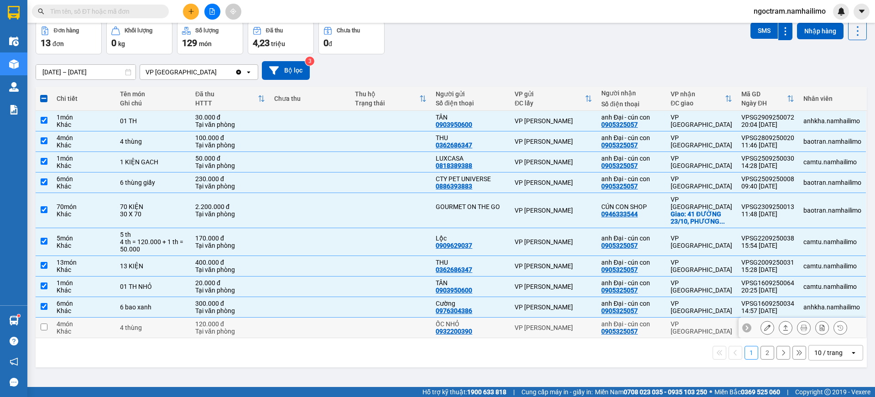
click at [578, 324] on div "VP [PERSON_NAME]" at bounding box center [554, 327] width 78 height 7
checkbox input "true"
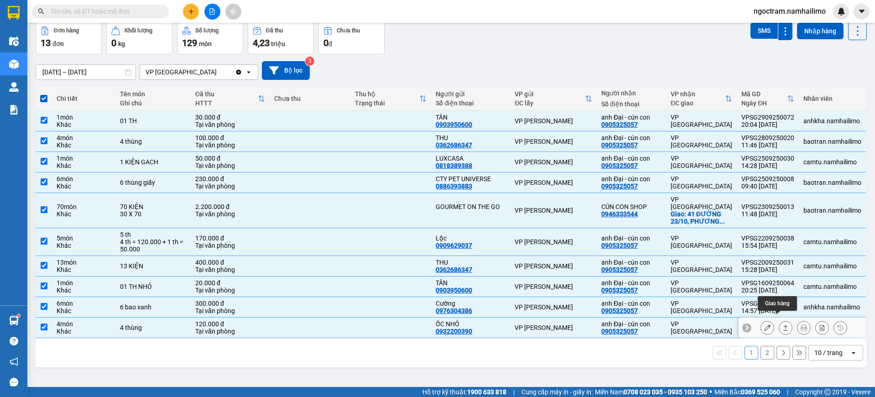
click at [783, 325] on icon at bounding box center [786, 328] width 6 height 6
click at [764, 325] on icon at bounding box center [767, 328] width 6 height 6
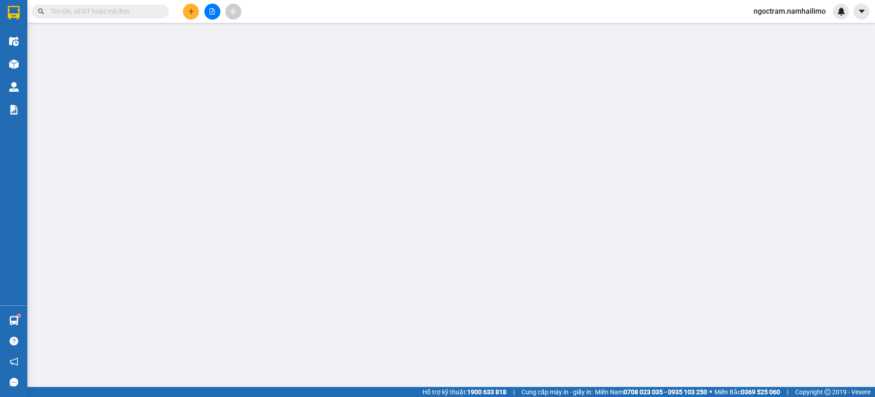
type input "0932200390"
type input "ỐC NHỎ"
type input "0905325057"
type input "anh Đại - cún con"
type input "120.000"
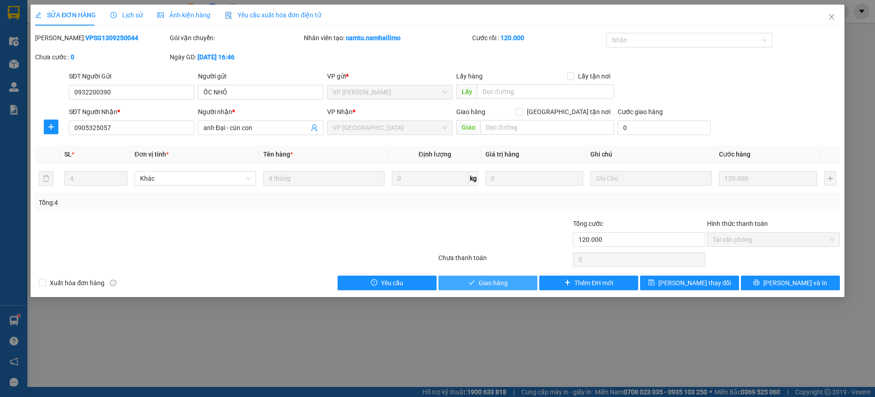
click at [487, 280] on span "Giao hàng" at bounding box center [493, 283] width 29 height 10
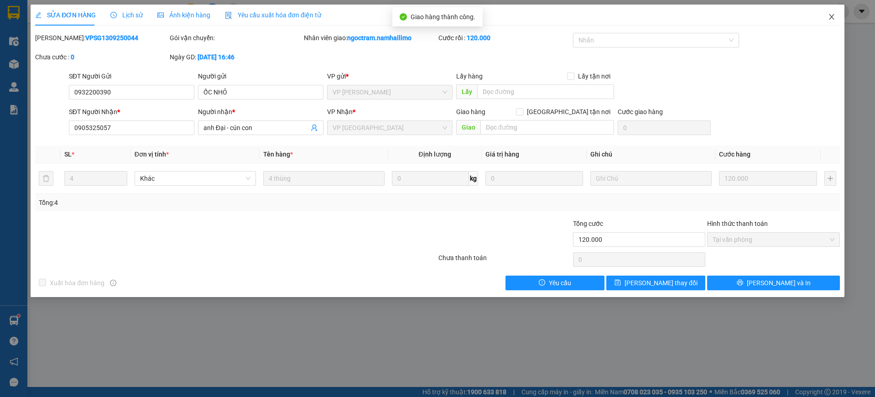
click at [834, 16] on icon "close" at bounding box center [831, 16] width 7 height 7
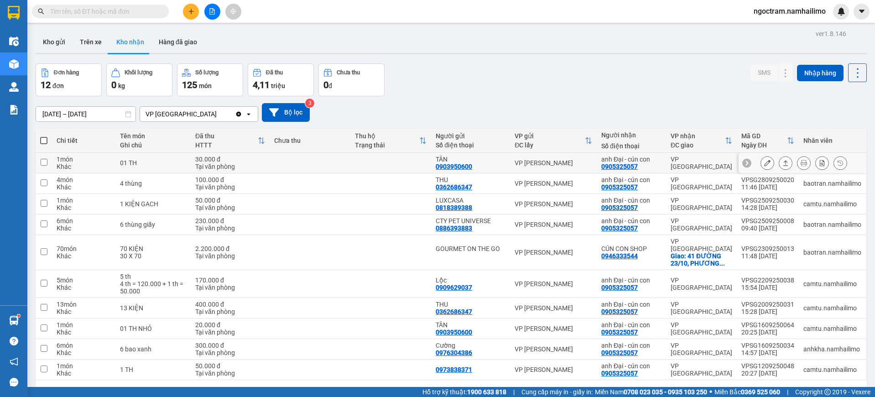
click at [696, 167] on div "VP [GEOGRAPHIC_DATA]" at bounding box center [702, 163] width 62 height 15
checkbox input "true"
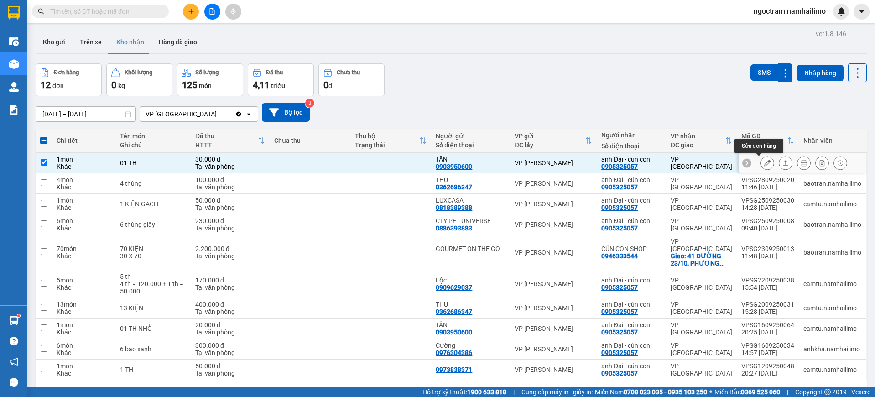
click at [764, 165] on icon at bounding box center [767, 163] width 6 height 6
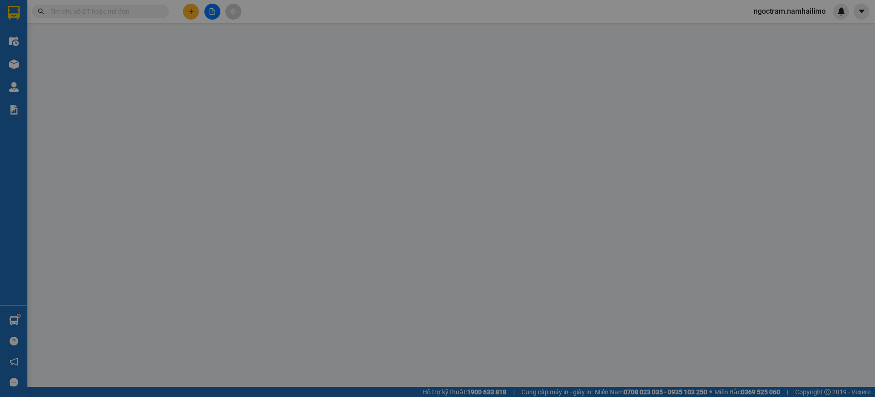
type input "0903950600"
type input "TÂN"
type input "0905325057"
type input "anh Đại - cún con"
type input "30.000"
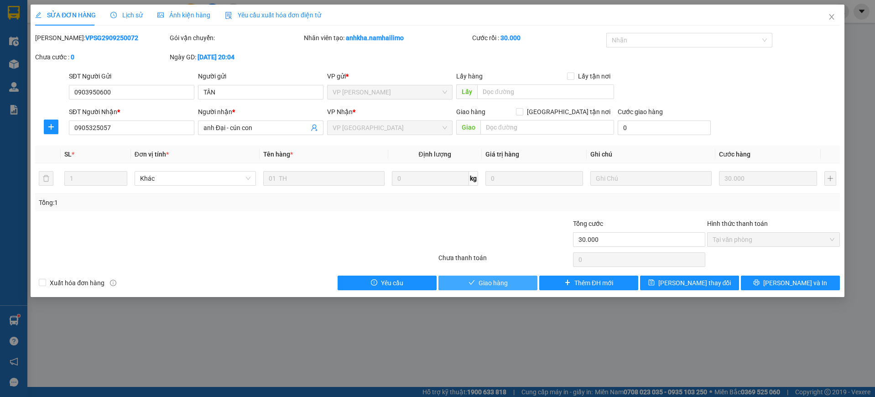
click at [497, 286] on span "Giao hàng" at bounding box center [493, 283] width 29 height 10
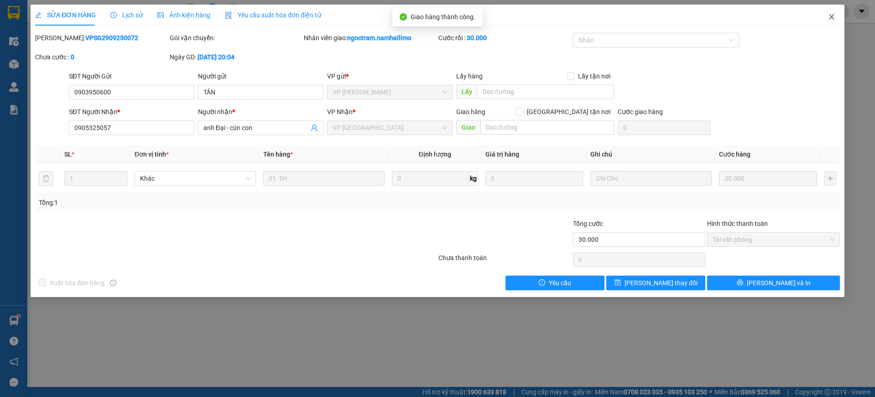
click at [832, 16] on icon "close" at bounding box center [831, 16] width 7 height 7
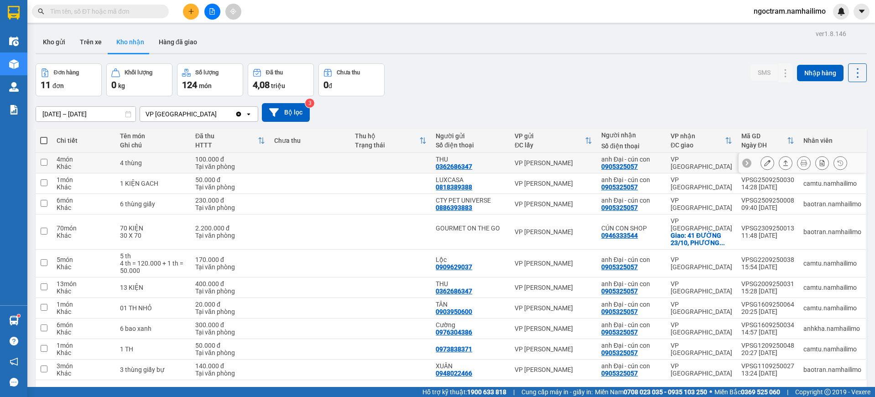
click at [764, 164] on icon at bounding box center [767, 163] width 6 height 6
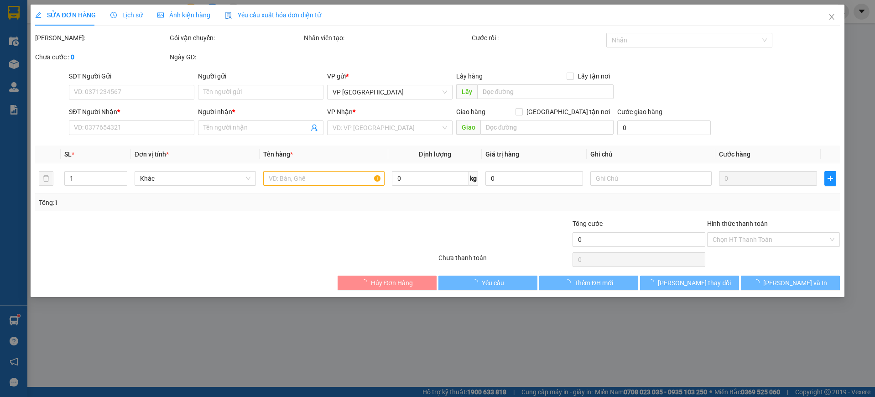
type input "0362686347"
type input "THU"
type input "0905325057"
type input "anh Đại - cún con"
type input "100.000"
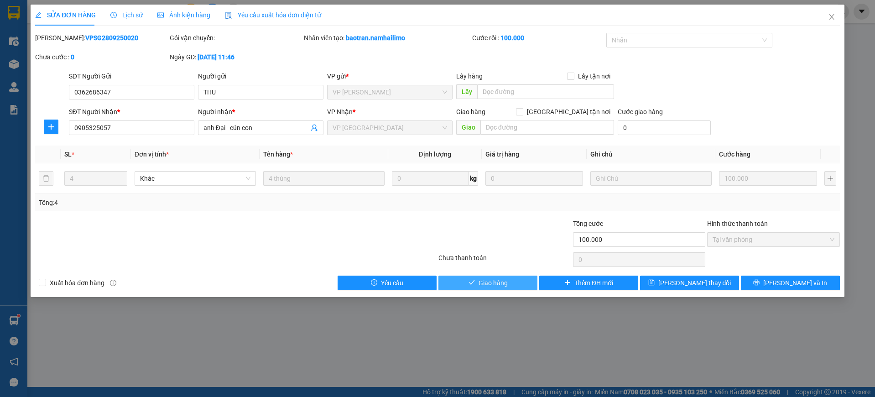
click at [491, 286] on span "Giao hàng" at bounding box center [493, 283] width 29 height 10
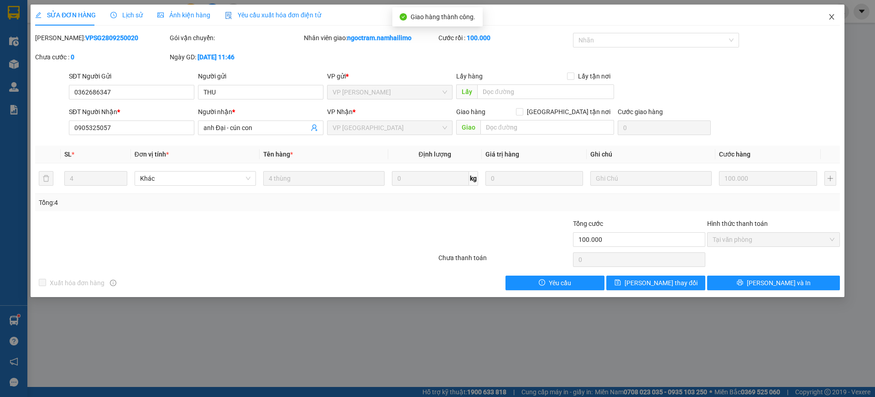
click at [831, 14] on icon "close" at bounding box center [831, 16] width 7 height 7
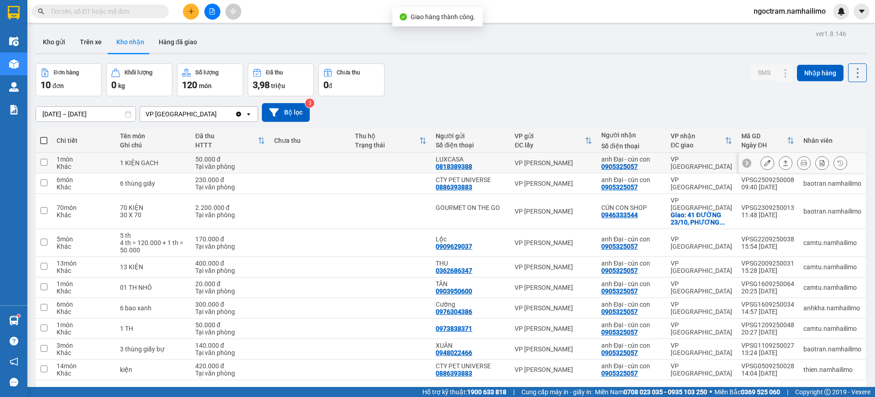
click at [696, 164] on div "VP [GEOGRAPHIC_DATA]" at bounding box center [702, 163] width 62 height 15
checkbox input "true"
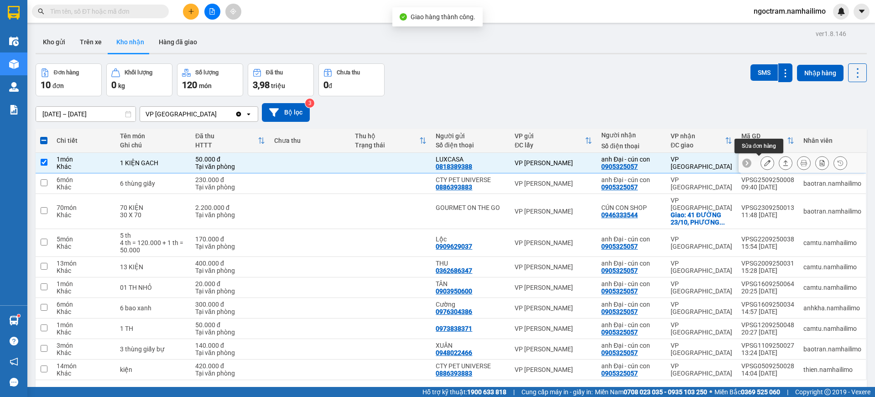
click at [761, 158] on button at bounding box center [767, 163] width 13 height 16
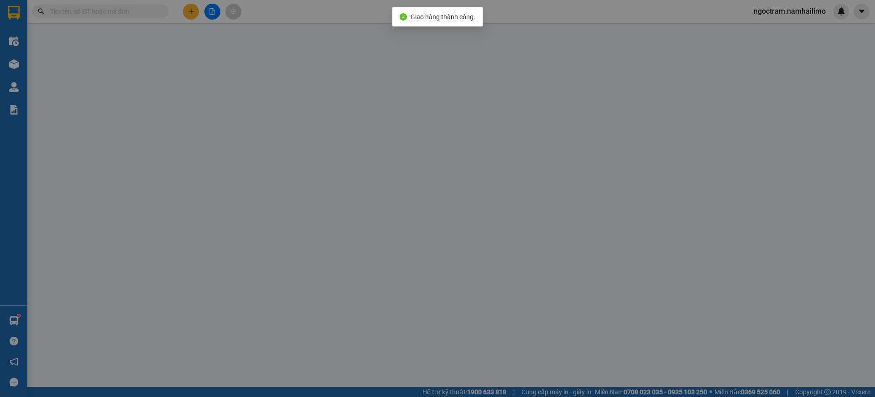
type input "0818389388"
type input "LUXCASA"
type input "0905325057"
type input "anh Đại - cún con"
type input "50.000"
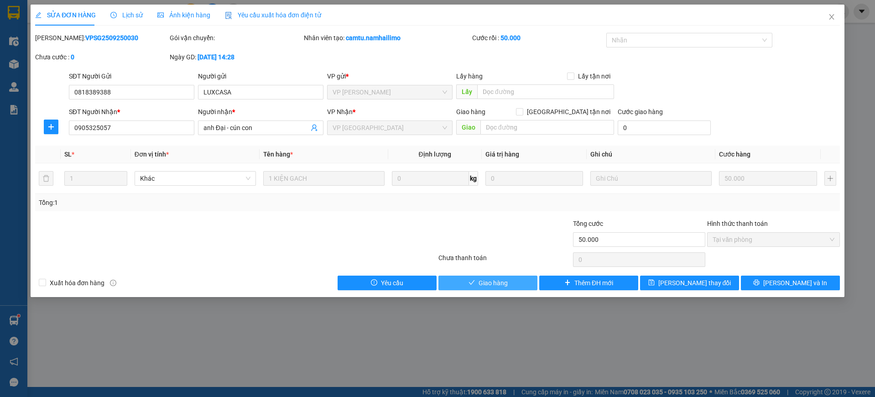
click at [476, 285] on button "Giao hàng" at bounding box center [488, 283] width 99 height 15
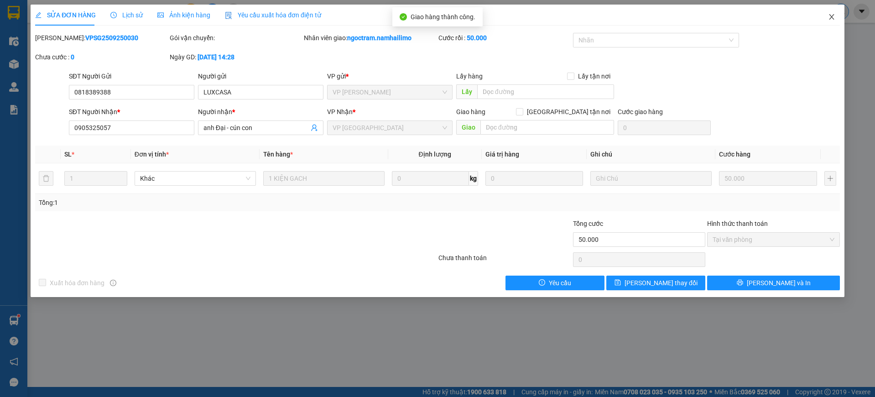
click at [836, 17] on span "Close" at bounding box center [832, 18] width 26 height 26
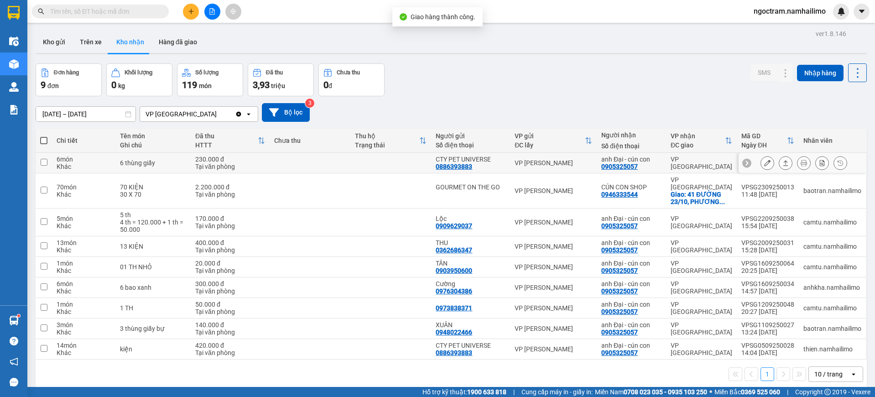
click at [655, 163] on div "anh Đại - cún con 0905325057" at bounding box center [632, 163] width 60 height 15
checkbox input "true"
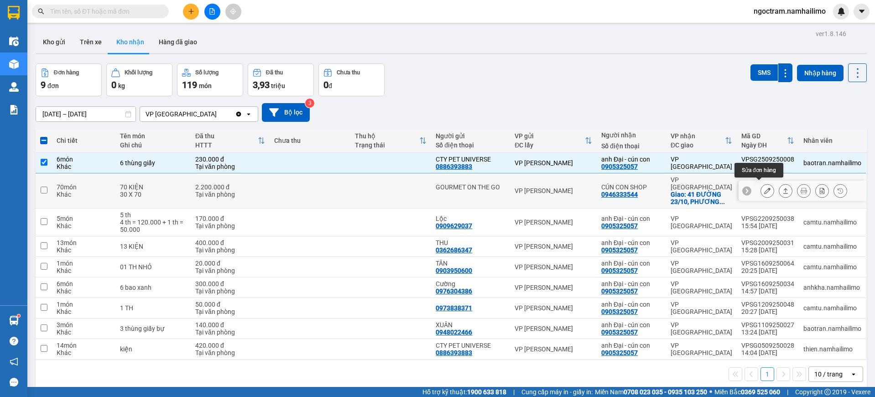
click at [765, 190] on div at bounding box center [768, 191] width 14 height 14
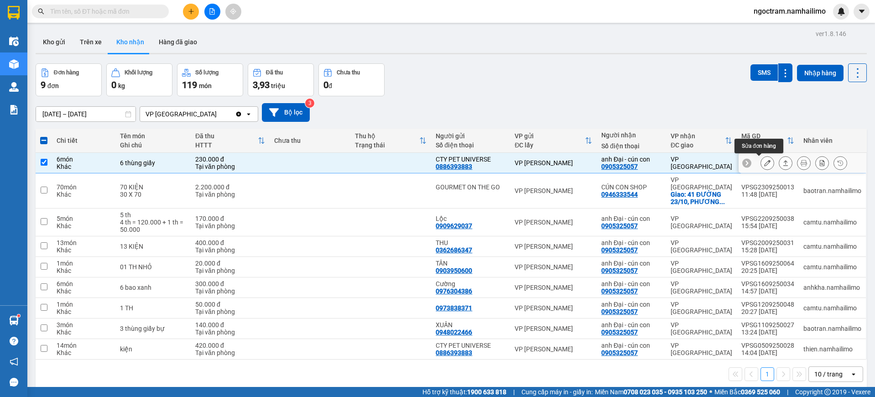
click at [764, 165] on icon at bounding box center [767, 163] width 6 height 6
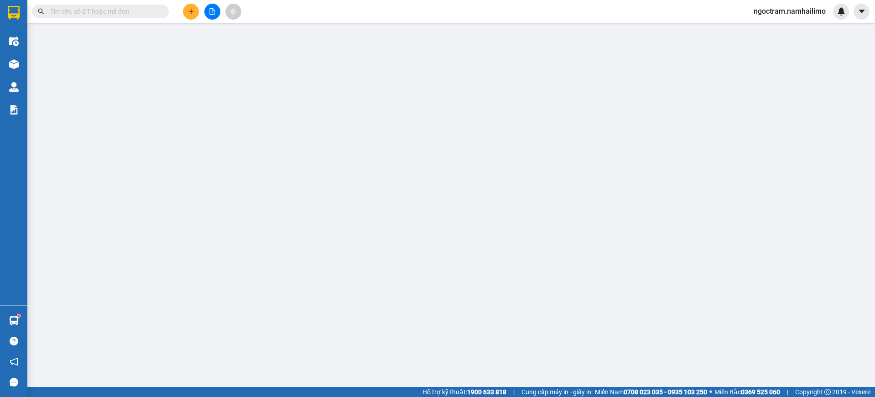
type input "0886393883"
type input "CTY PET UNIVERSE"
type input "0905325057"
type input "anh Đại - cún con"
type input "230.000"
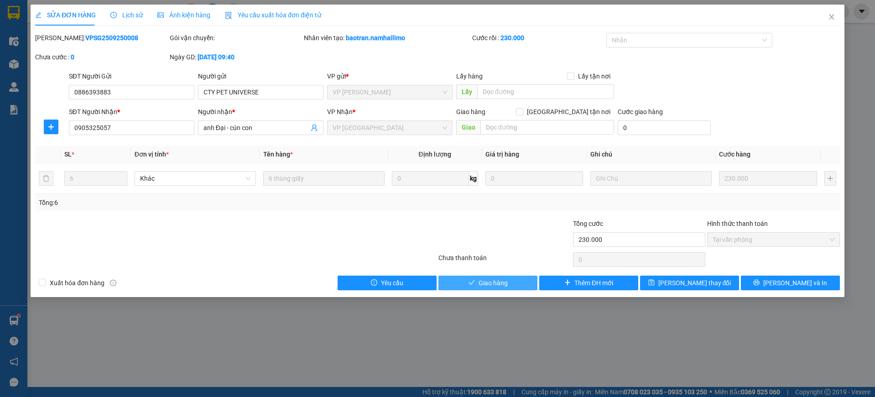
click at [497, 285] on span "Giao hàng" at bounding box center [493, 283] width 29 height 10
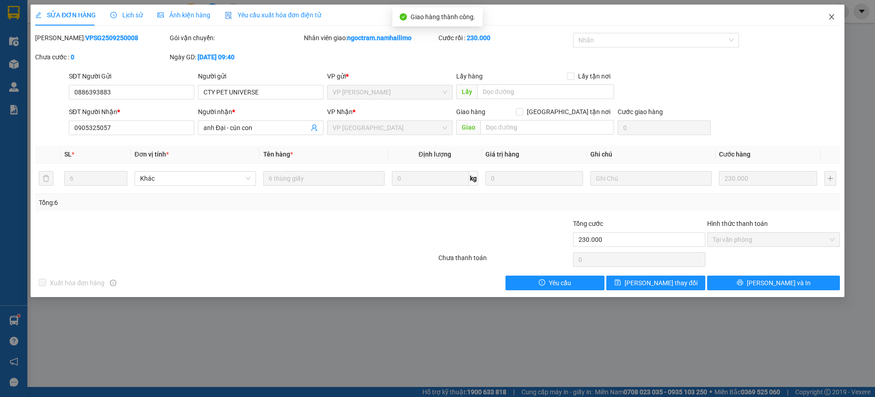
click at [836, 13] on span "Close" at bounding box center [832, 18] width 26 height 26
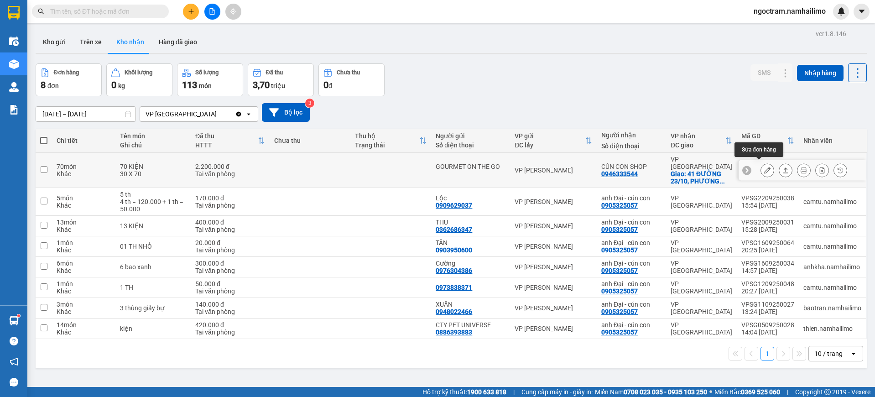
click at [764, 167] on icon at bounding box center [767, 170] width 6 height 6
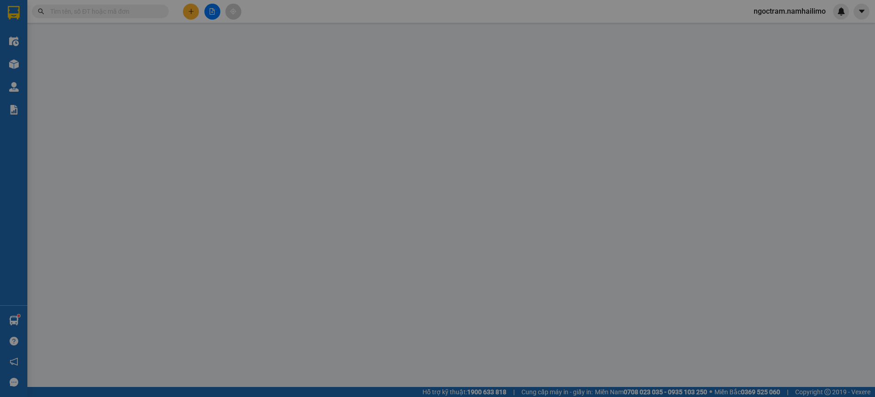
type input "GOURMET ON THE GO"
type input "0946333544"
type input "CÚN CON SHOP"
checkbox input "true"
type input "41 ĐƯỜNG 23/10, [GEOGRAPHIC_DATA], [GEOGRAPHIC_DATA]"
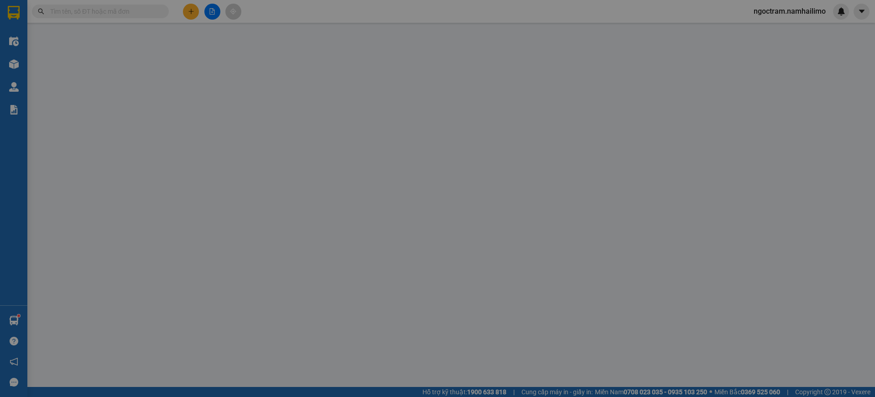
type input "2.200.000"
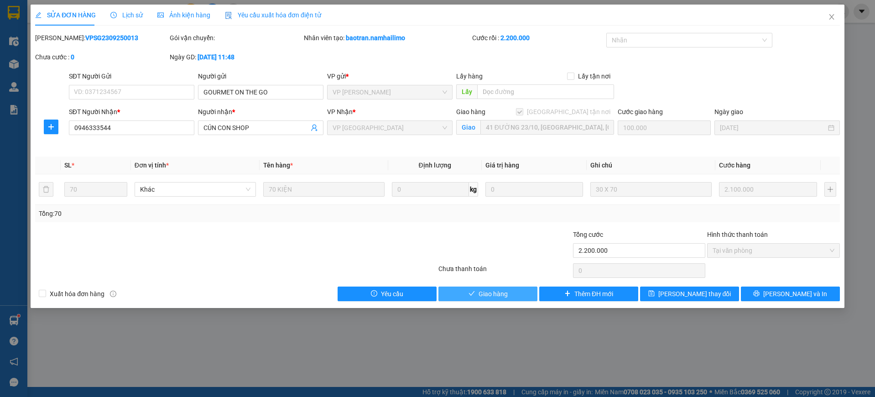
click at [503, 293] on span "Giao hàng" at bounding box center [493, 294] width 29 height 10
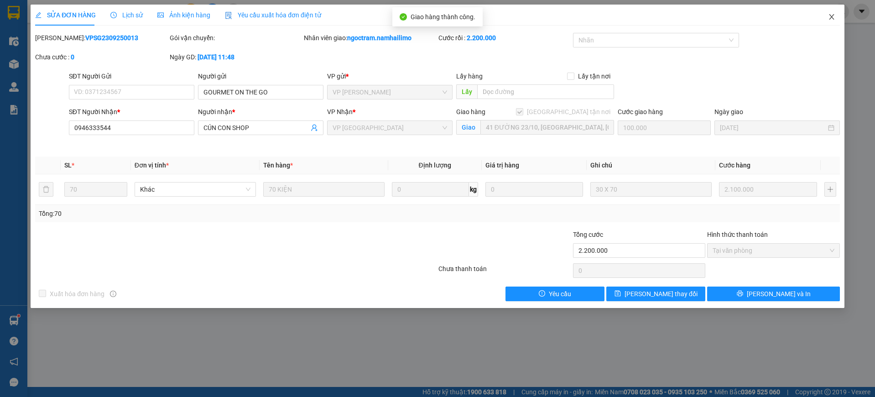
click at [831, 16] on icon "close" at bounding box center [831, 16] width 5 height 5
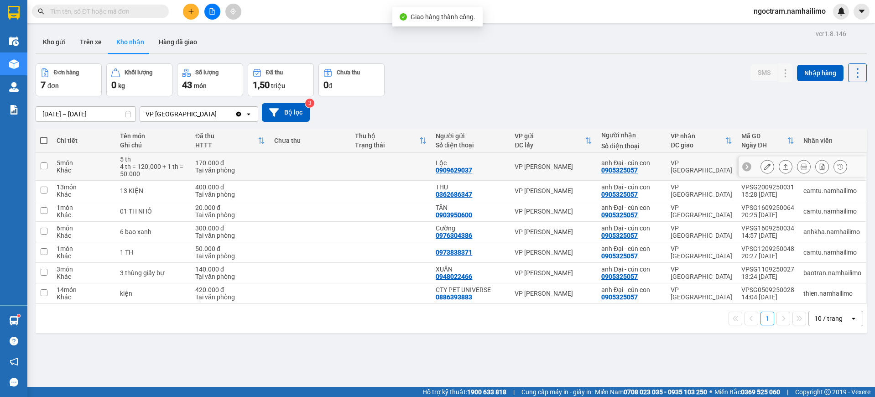
click at [729, 165] on td "VP [GEOGRAPHIC_DATA]" at bounding box center [701, 167] width 71 height 28
checkbox input "true"
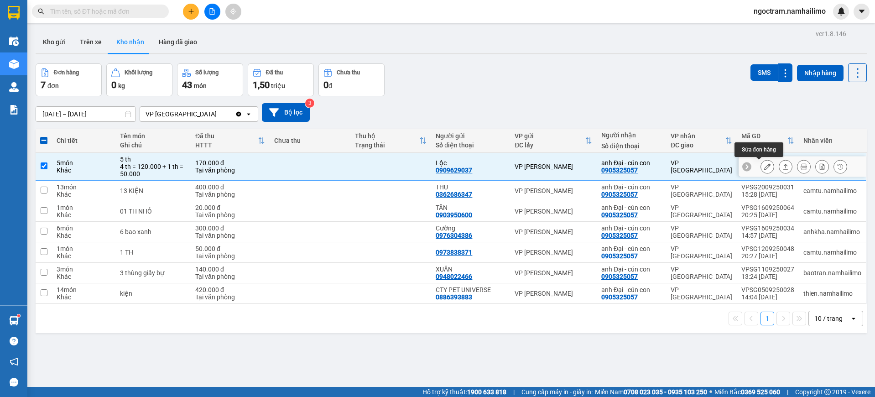
click at [764, 165] on icon at bounding box center [767, 166] width 6 height 6
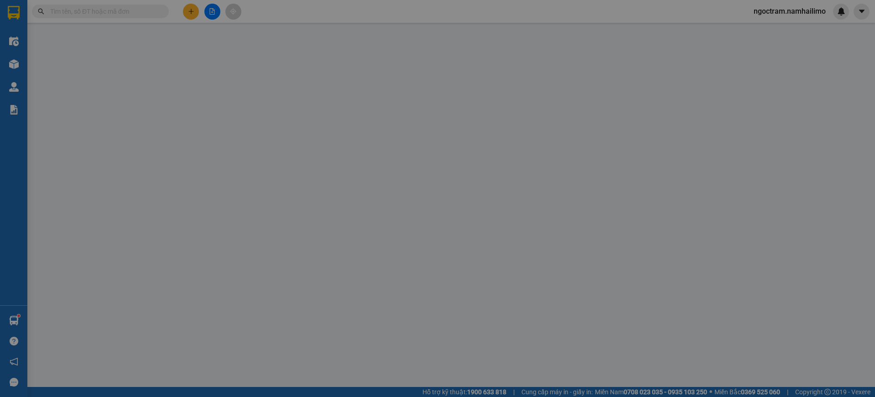
type input "0909629037"
type input "Lộc"
type input "0905325057"
type input "anh Đại - cún con"
type input "170.000"
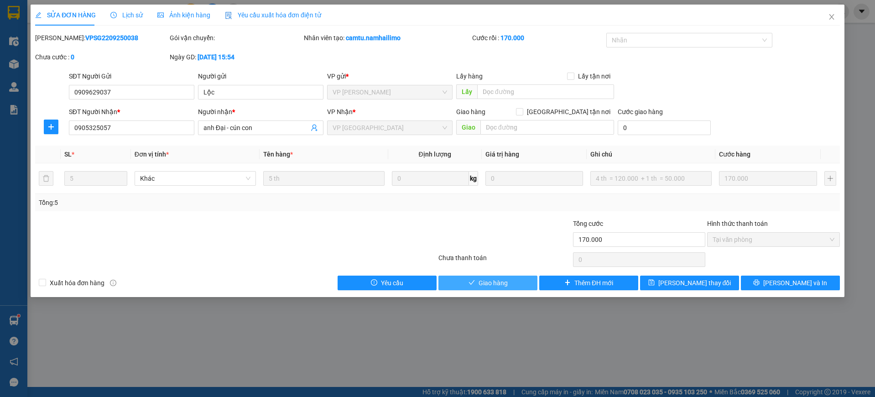
click at [500, 284] on span "Giao hàng" at bounding box center [493, 283] width 29 height 10
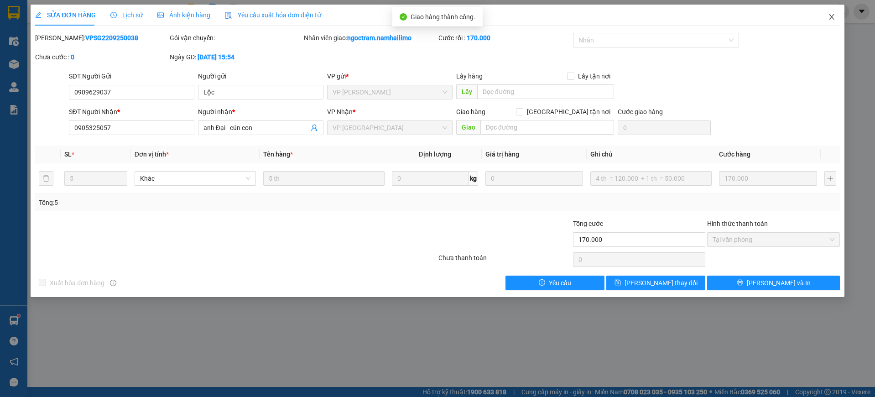
click at [834, 14] on icon "close" at bounding box center [831, 16] width 7 height 7
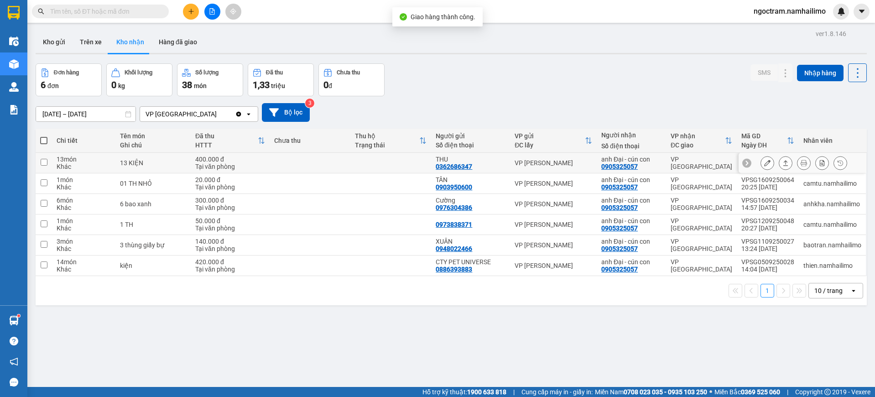
click at [697, 162] on div "VP [GEOGRAPHIC_DATA]" at bounding box center [702, 163] width 62 height 15
checkbox input "true"
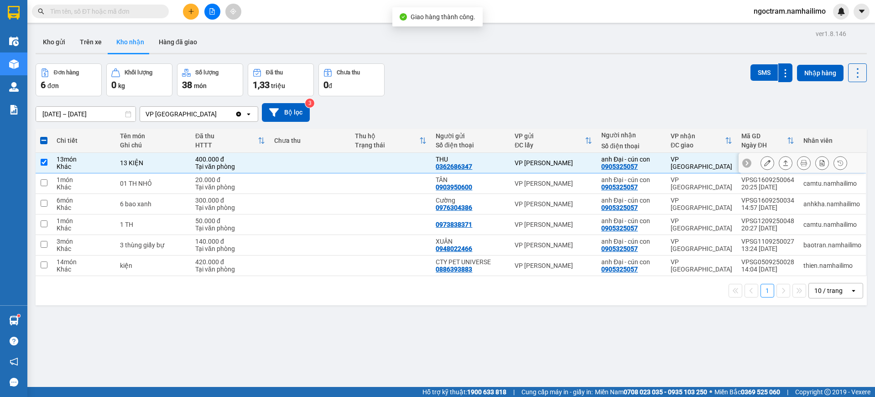
click at [764, 161] on icon at bounding box center [767, 163] width 6 height 6
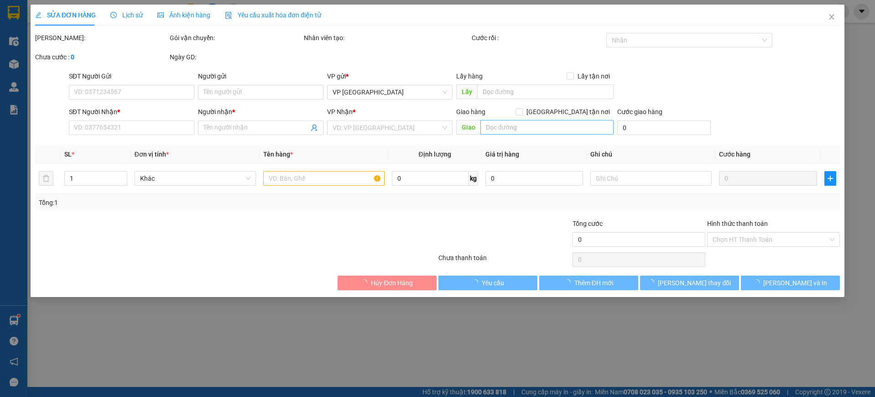
type input "0362686347"
type input "THU"
type input "0905325057"
type input "anh Đại - cún con"
type input "400.000"
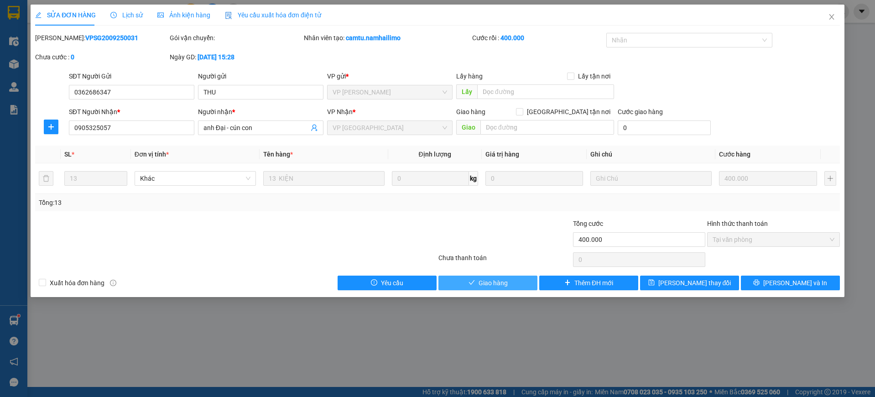
click at [520, 287] on button "Giao hàng" at bounding box center [488, 283] width 99 height 15
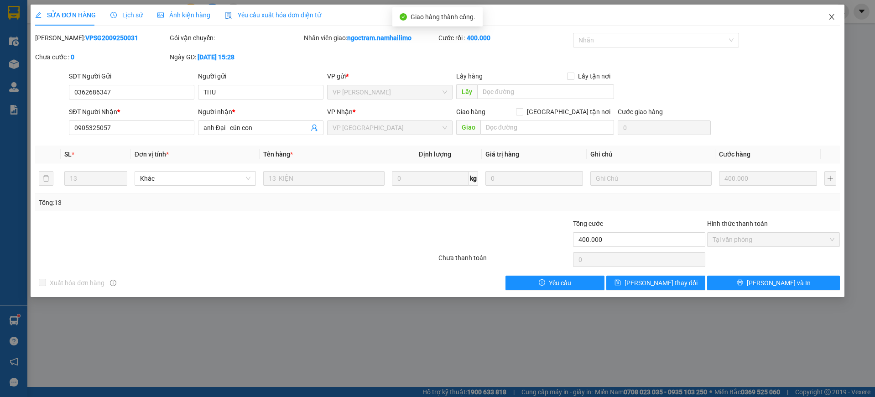
click at [830, 16] on icon "close" at bounding box center [831, 16] width 7 height 7
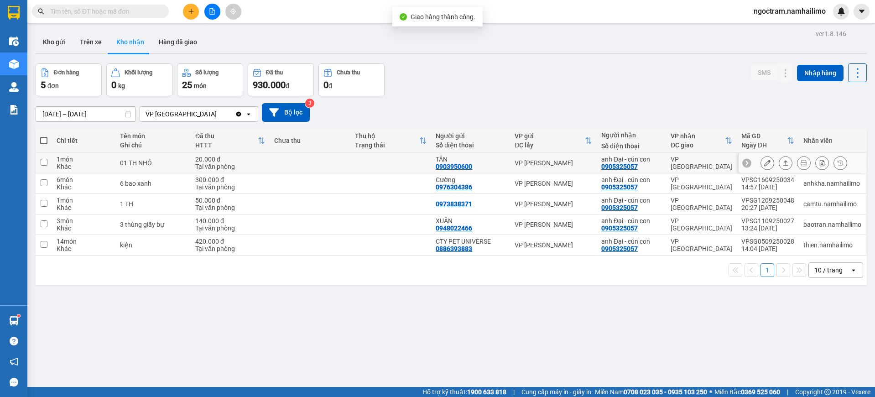
click at [686, 162] on div "VP [GEOGRAPHIC_DATA]" at bounding box center [702, 163] width 62 height 15
checkbox input "true"
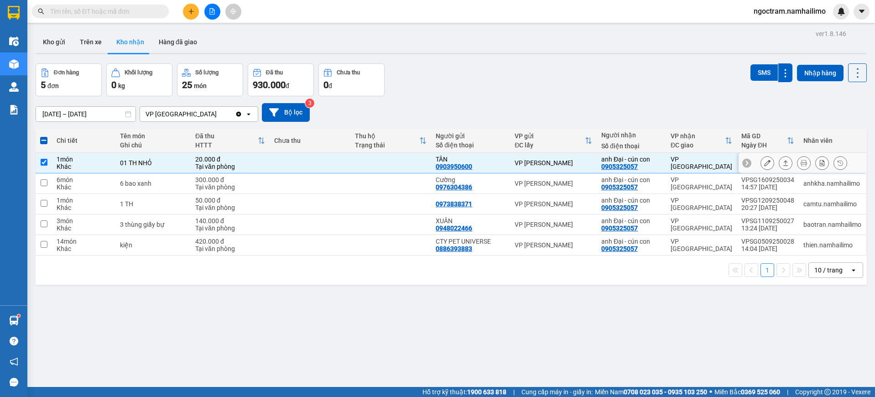
click at [764, 163] on icon at bounding box center [767, 163] width 6 height 6
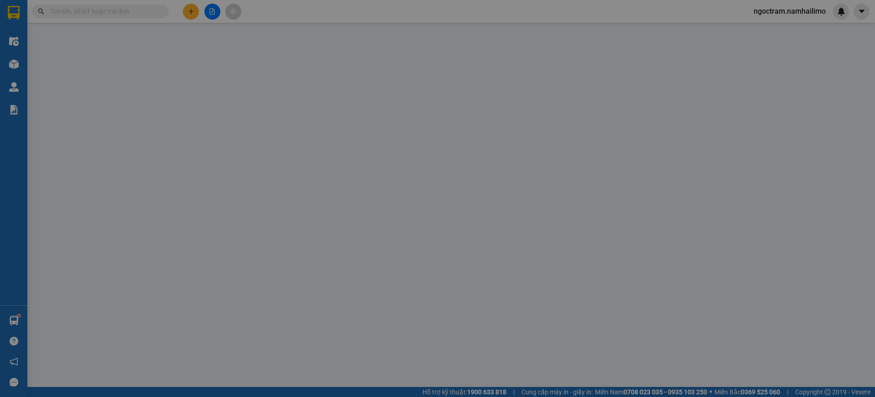
type input "0903950600"
type input "TÂN"
type input "0905325057"
type input "anh Đại - cún con"
type input "20.000"
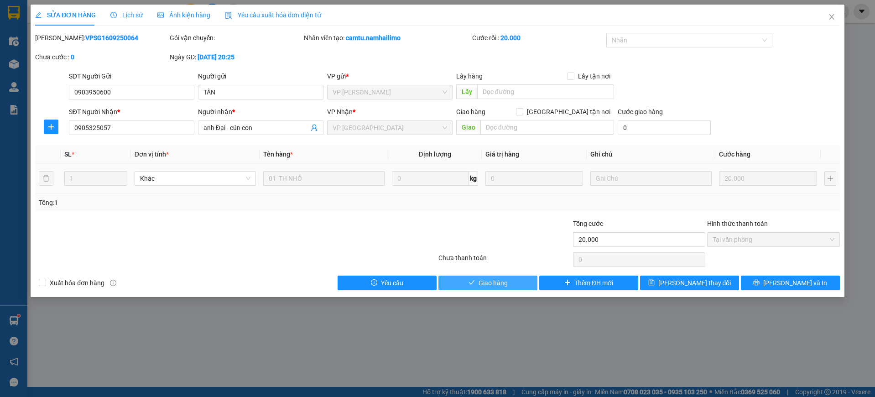
click at [488, 285] on span "Giao hàng" at bounding box center [493, 283] width 29 height 10
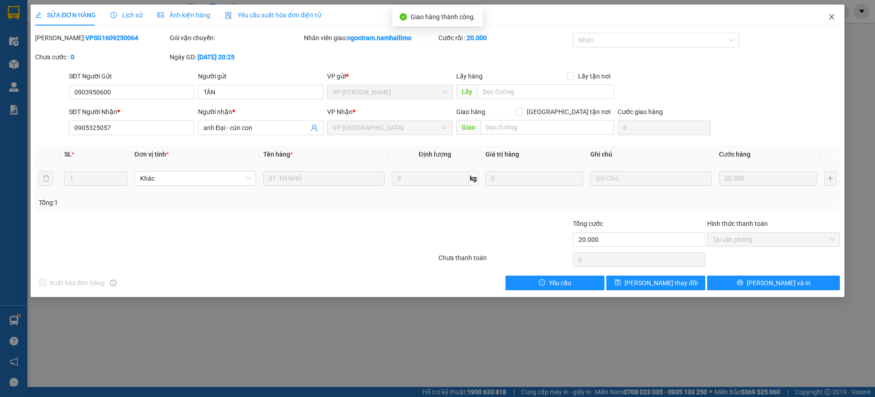
click at [833, 19] on icon "close" at bounding box center [831, 16] width 5 height 5
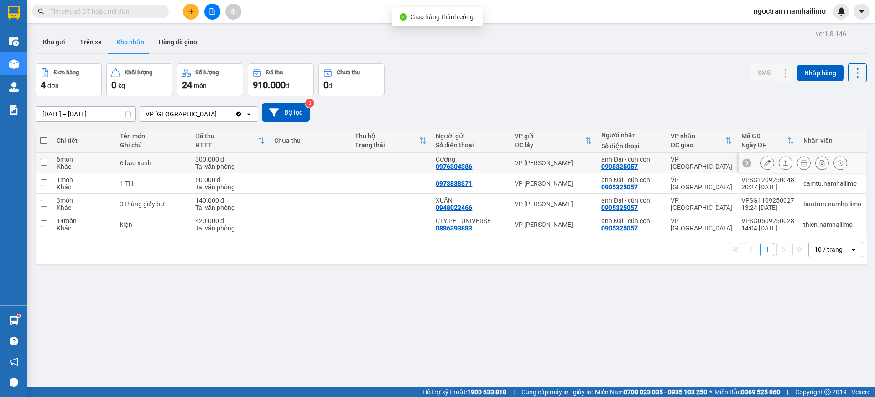
click at [673, 163] on div "VP [GEOGRAPHIC_DATA]" at bounding box center [702, 163] width 62 height 15
checkbox input "true"
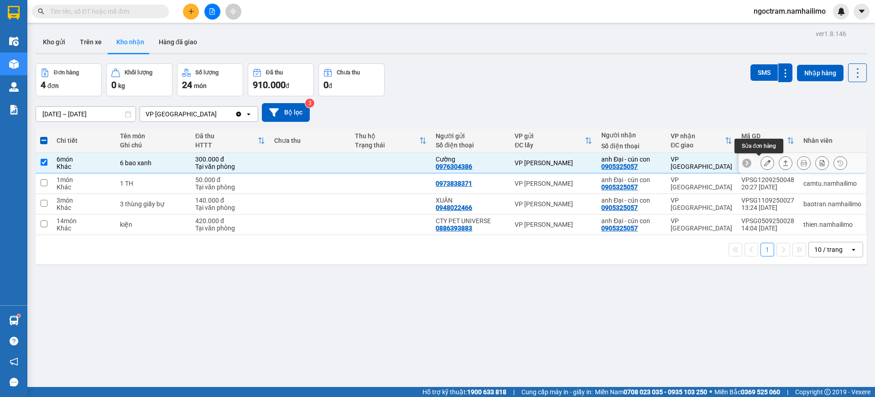
click at [764, 162] on icon at bounding box center [767, 163] width 6 height 6
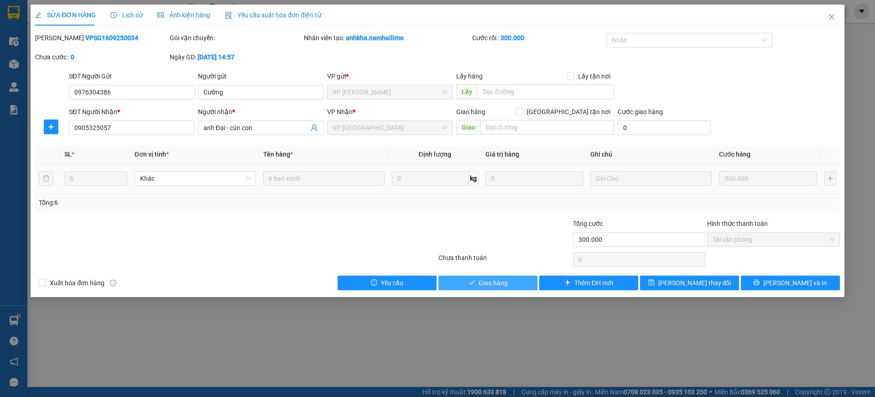
click at [481, 286] on span "Giao hàng" at bounding box center [493, 283] width 29 height 10
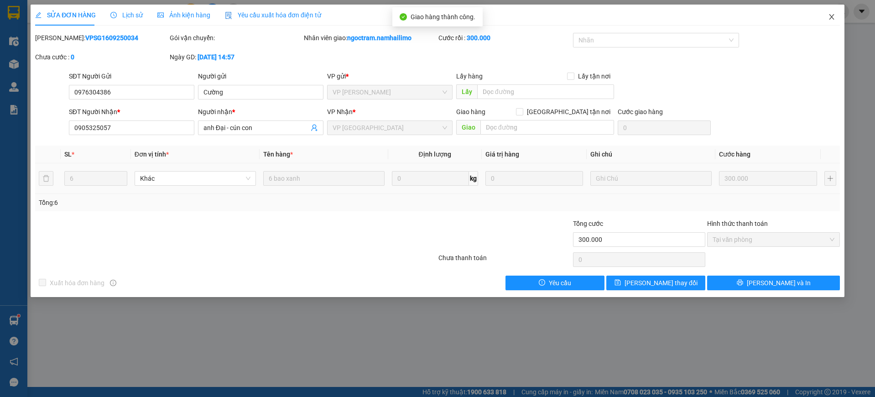
click at [834, 16] on icon "close" at bounding box center [831, 16] width 7 height 7
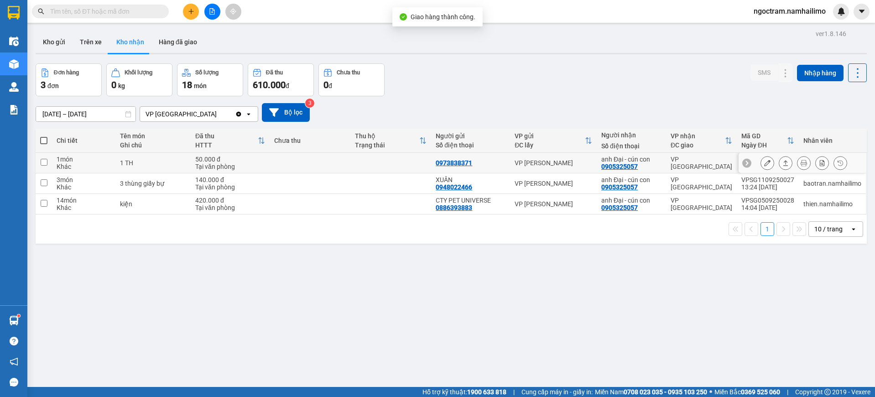
click at [712, 165] on div "VP [GEOGRAPHIC_DATA]" at bounding box center [702, 163] width 62 height 15
checkbox input "true"
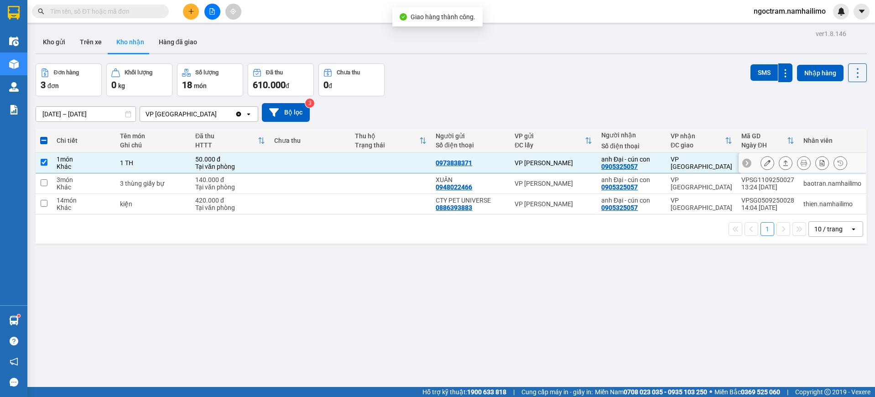
click at [764, 164] on icon at bounding box center [767, 163] width 6 height 6
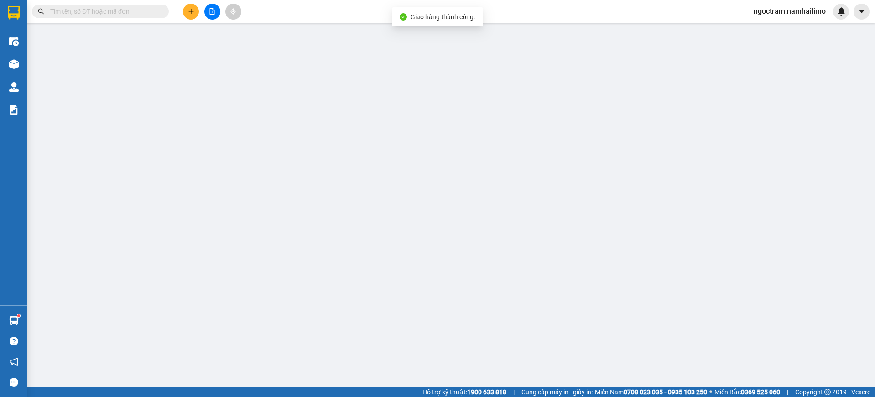
type input "0973838371"
type input "0905325057"
type input "anh Đại - cún con"
type input "50.000"
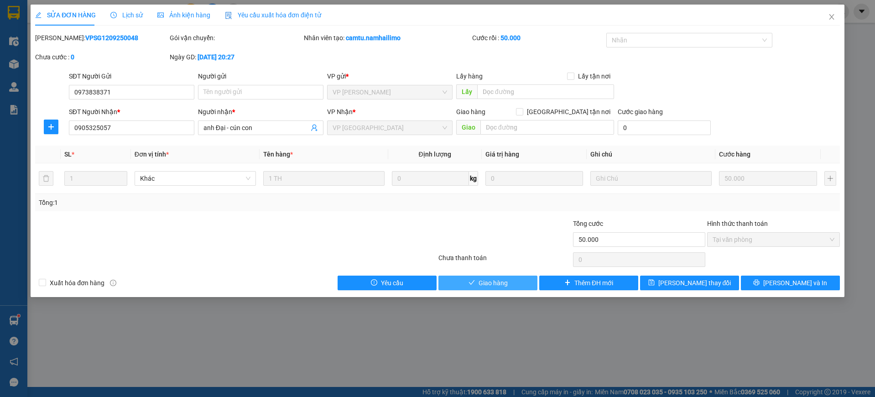
click at [503, 282] on span "Giao hàng" at bounding box center [493, 283] width 29 height 10
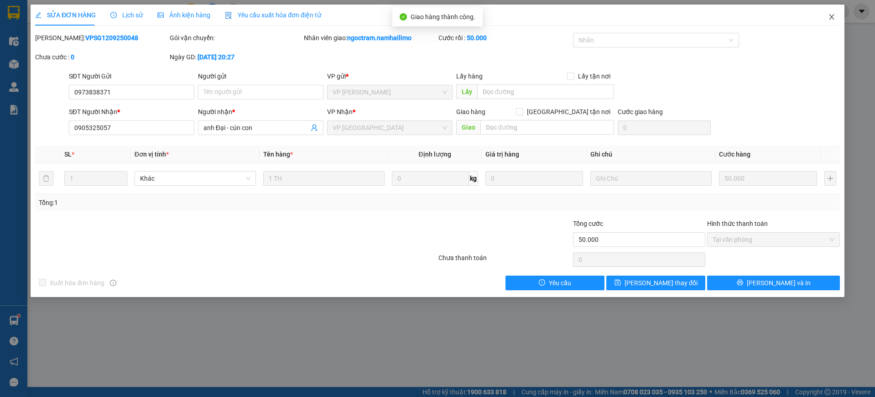
click at [832, 18] on icon "close" at bounding box center [831, 16] width 5 height 5
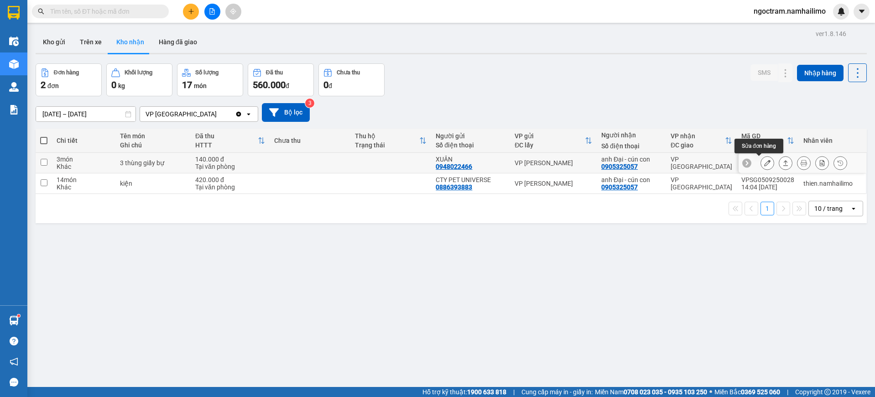
click at [761, 164] on button at bounding box center [767, 163] width 13 height 16
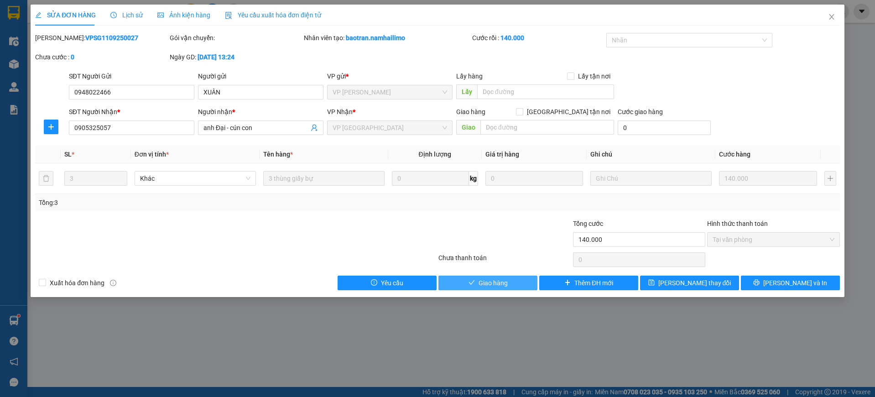
click at [485, 289] on button "Giao hàng" at bounding box center [488, 283] width 99 height 15
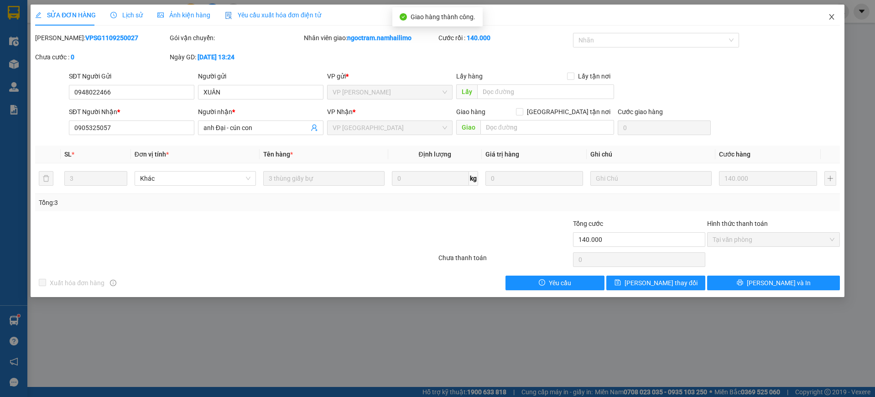
click at [834, 17] on icon "close" at bounding box center [831, 16] width 7 height 7
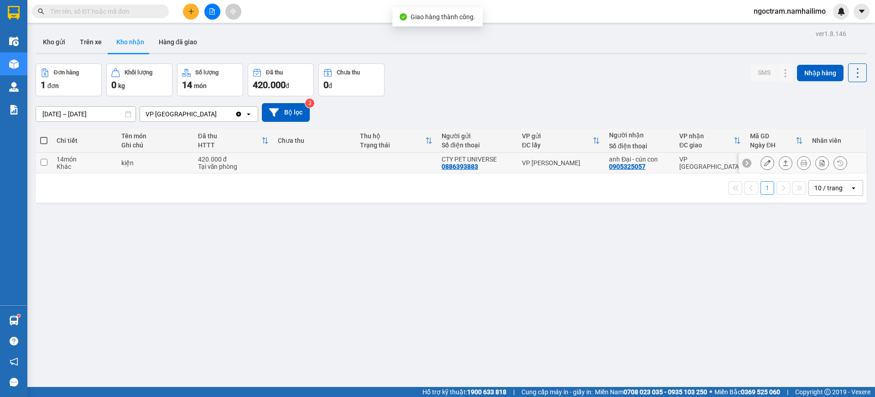
click at [764, 163] on icon at bounding box center [767, 163] width 6 height 6
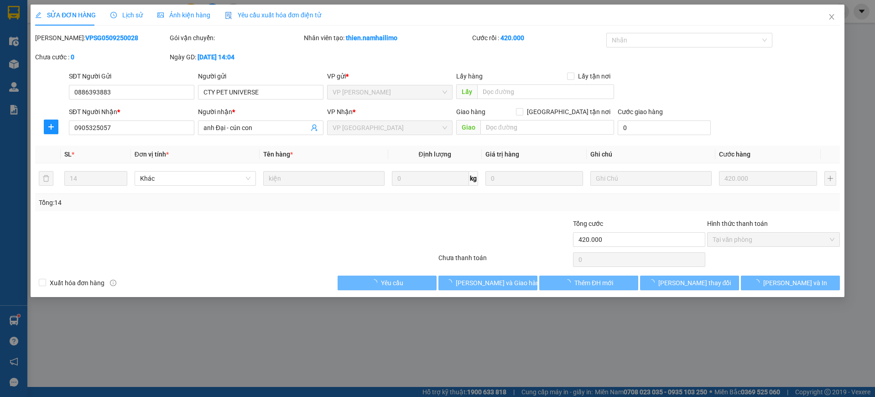
type input "0886393883"
type input "CTY PET UNIVERSE"
type input "0905325057"
type input "anh Đại - cún con"
type input "420.000"
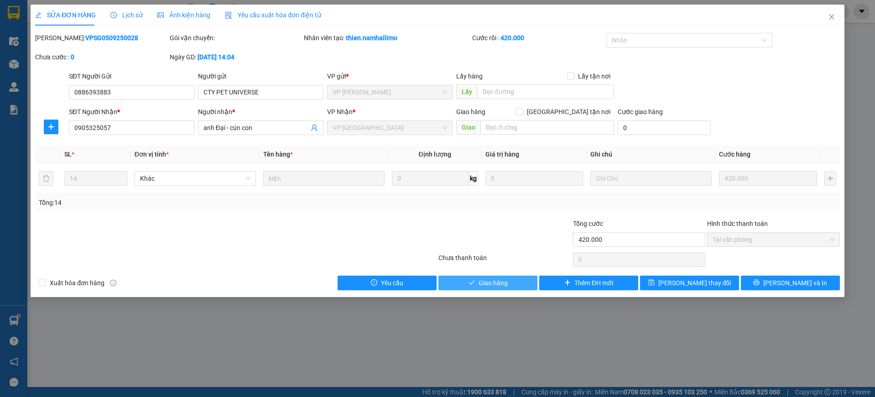
click at [510, 283] on button "Giao hàng" at bounding box center [488, 283] width 99 height 15
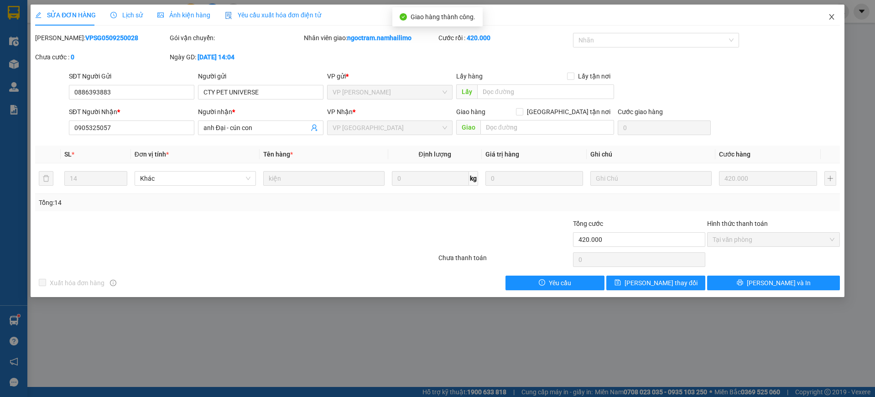
click at [833, 14] on icon "close" at bounding box center [831, 16] width 7 height 7
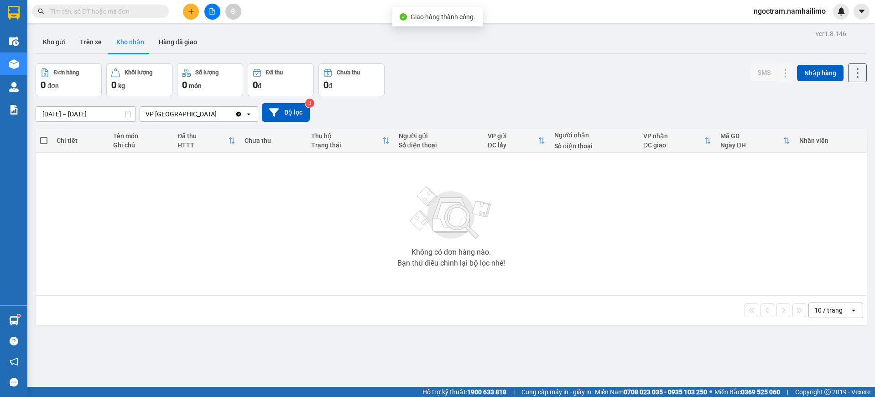
click at [64, 118] on div "ver 1.8.146 Kho gửi Trên xe Kho nhận Hàng đã giao Đơn hàng 0 đơn Khối lượng 0 k…" at bounding box center [451, 225] width 839 height 397
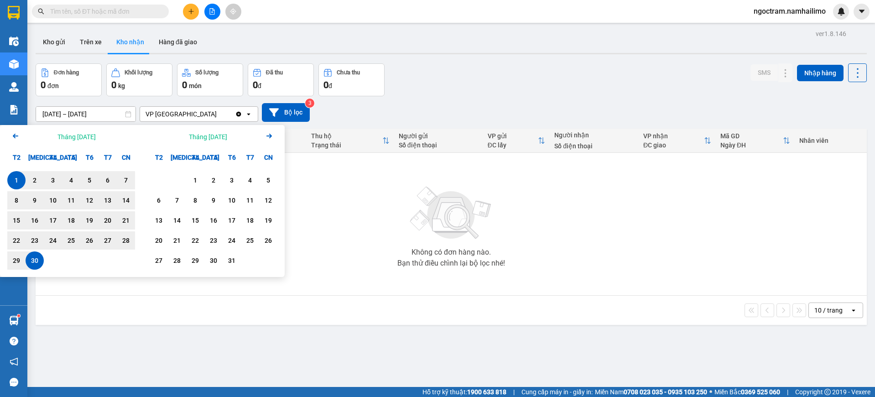
click at [11, 136] on icon "Arrow Left" at bounding box center [15, 136] width 11 height 11
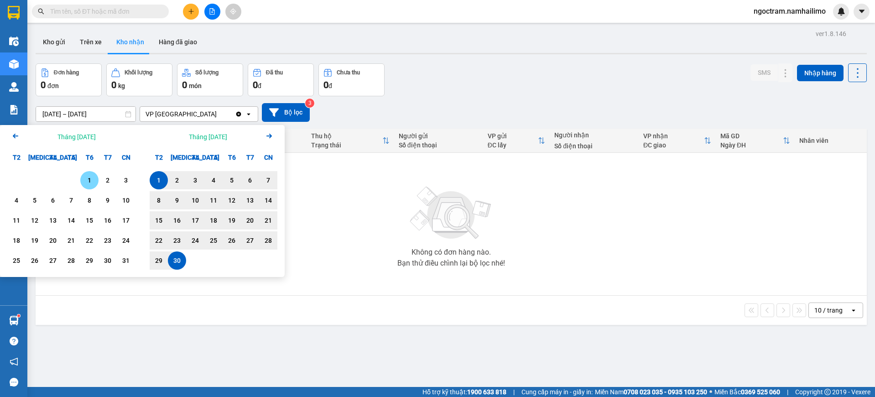
click at [89, 179] on div "1" at bounding box center [89, 180] width 13 height 11
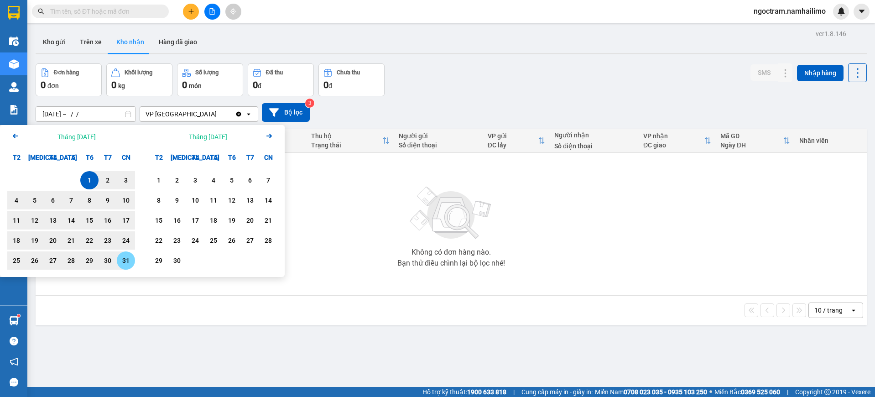
click at [121, 264] on div "31" at bounding box center [126, 260] width 13 height 11
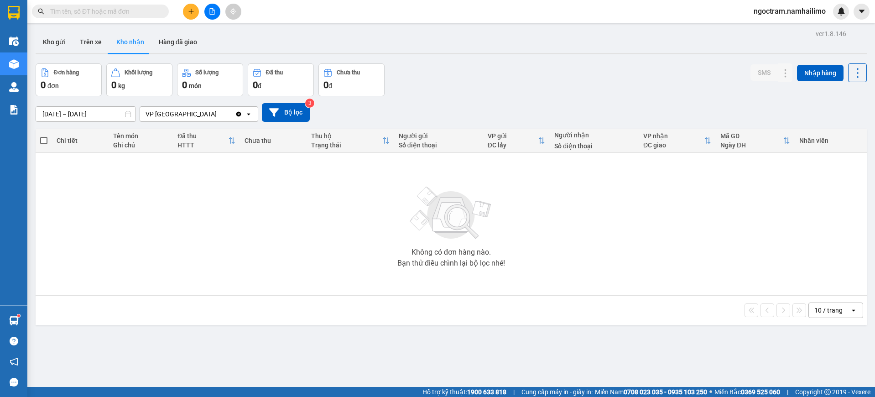
click at [94, 113] on input "[DATE] – [DATE]" at bounding box center [85, 114] width 99 height 15
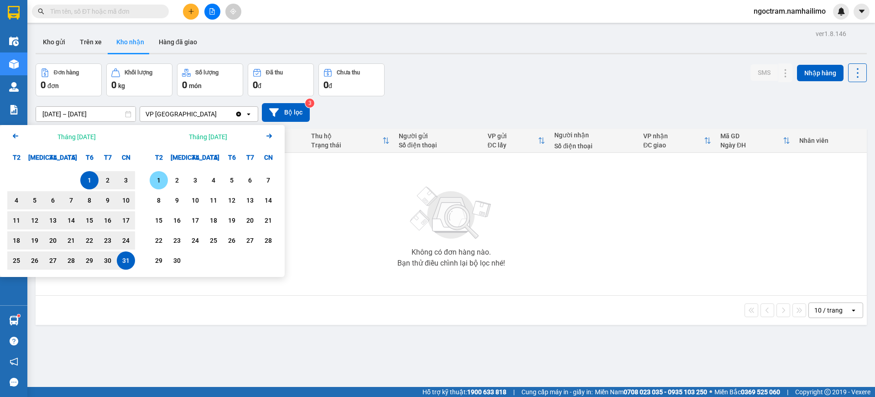
click at [158, 180] on div "1" at bounding box center [158, 180] width 13 height 11
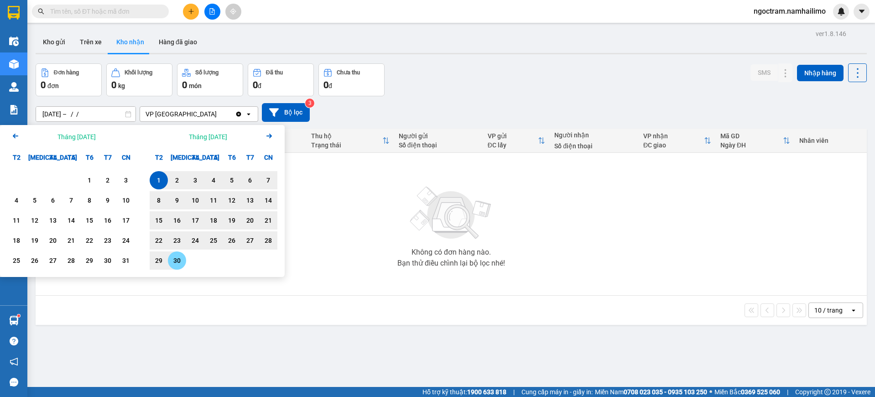
click at [178, 261] on div "30" at bounding box center [177, 260] width 13 height 11
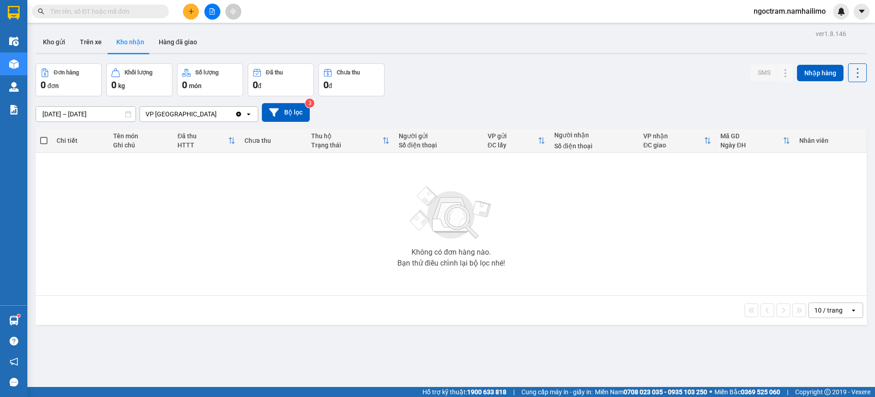
click at [94, 115] on input "[DATE] – [DATE]" at bounding box center [85, 114] width 99 height 15
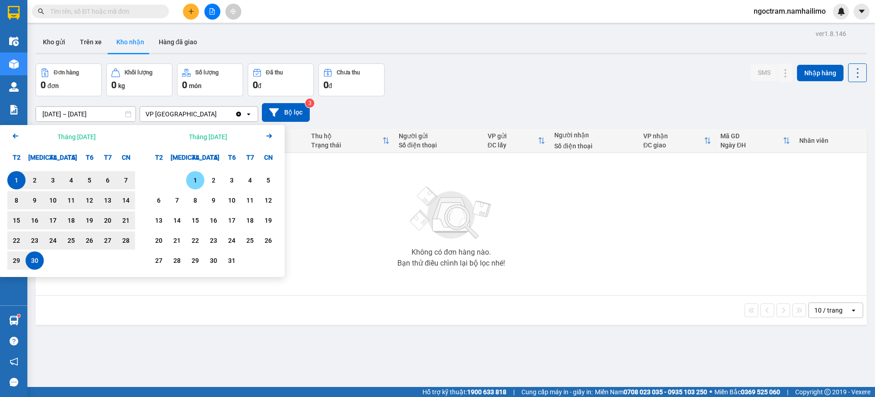
click at [197, 179] on div "1" at bounding box center [195, 180] width 13 height 11
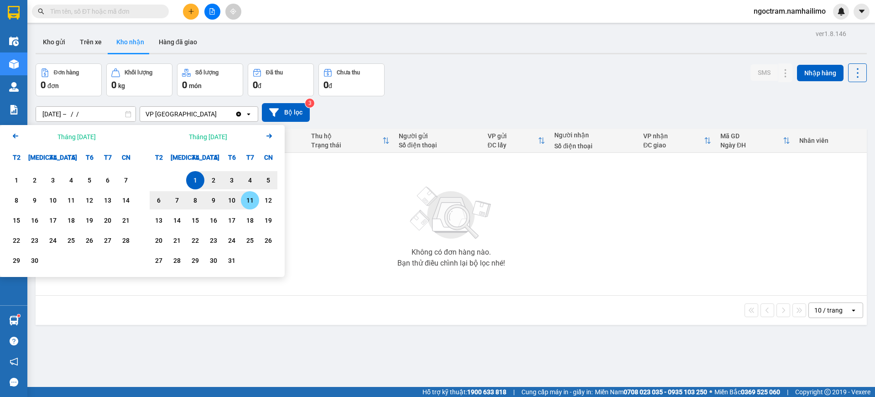
click at [257, 202] on div "11" at bounding box center [250, 200] width 18 height 18
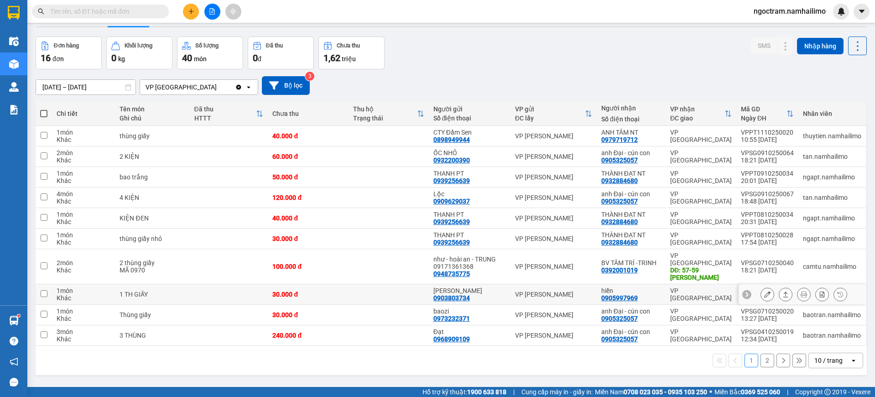
scroll to position [42, 0]
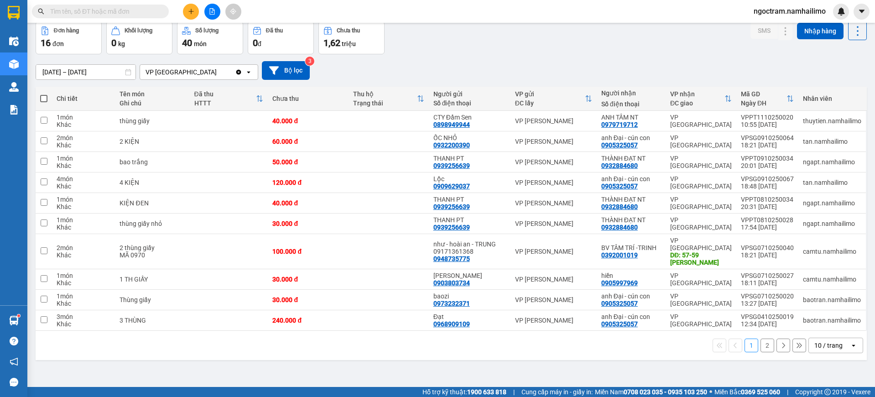
click at [761, 340] on button "2" at bounding box center [768, 346] width 14 height 14
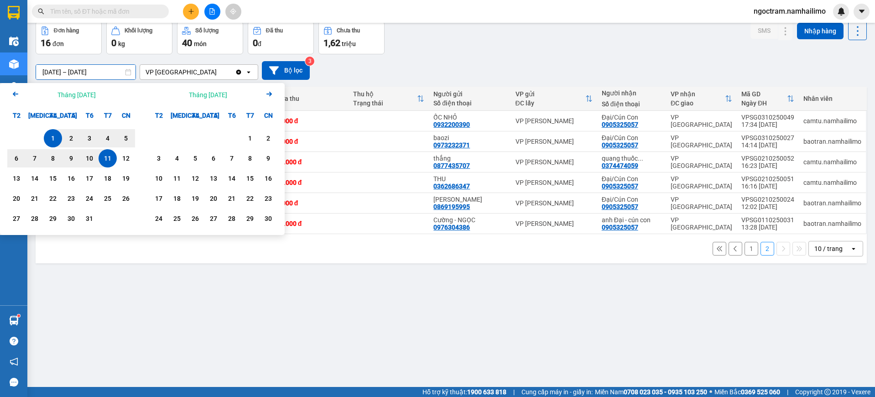
click at [93, 70] on input "[DATE] – [DATE]" at bounding box center [85, 72] width 99 height 15
click at [76, 159] on div "9" at bounding box center [71, 158] width 13 height 11
click at [107, 154] on div "11" at bounding box center [107, 158] width 13 height 11
type input "[DATE] – [DATE]"
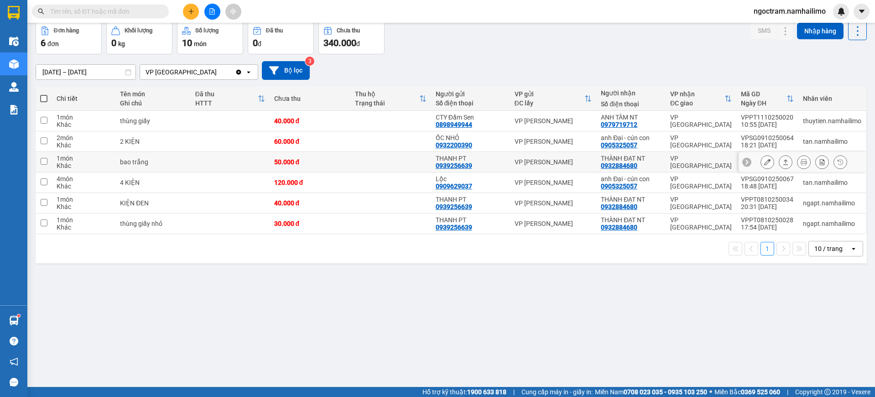
scroll to position [0, 0]
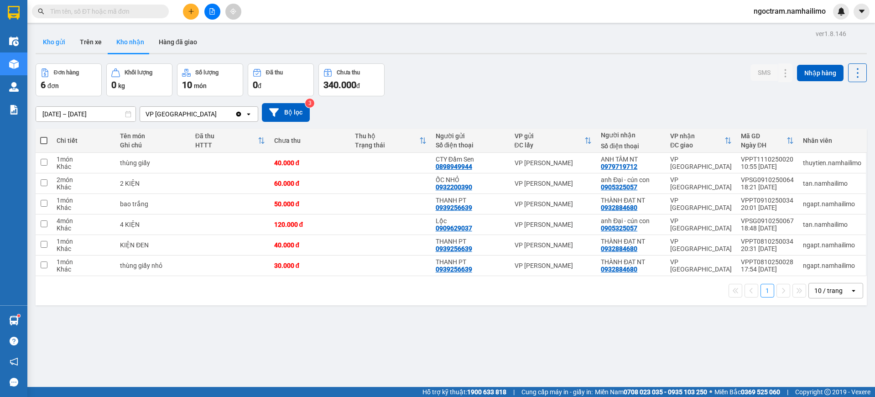
click at [54, 41] on button "Kho gửi" at bounding box center [54, 42] width 37 height 22
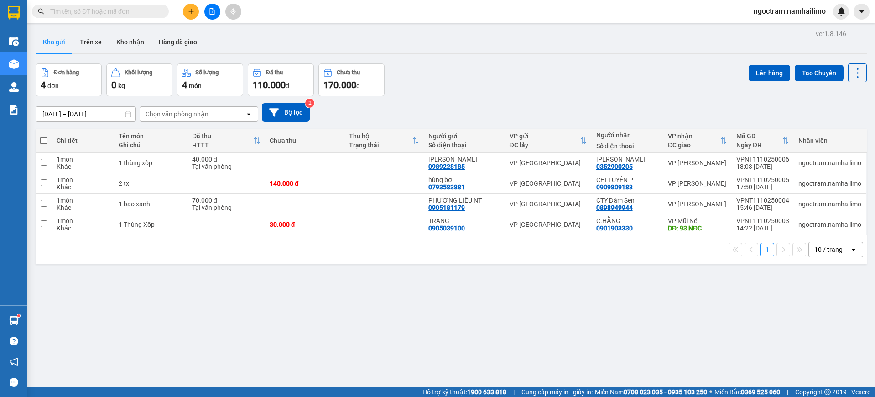
click at [196, 15] on button at bounding box center [191, 12] width 16 height 16
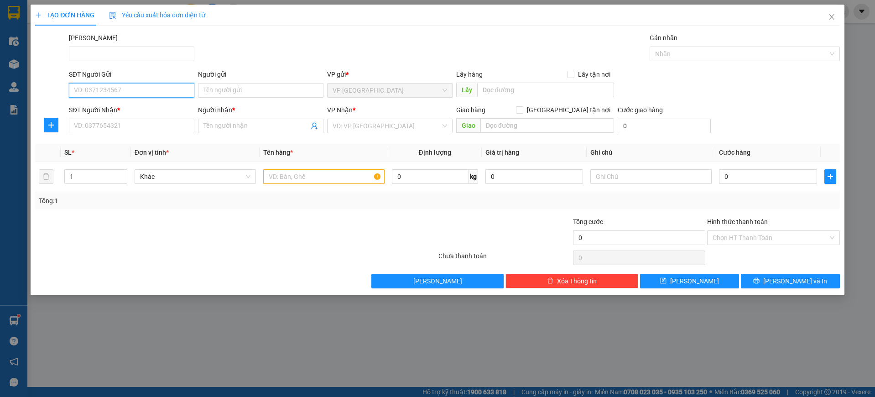
click at [177, 94] on input "SĐT Người Gửi" at bounding box center [132, 90] width 126 height 15
type input "0976828663"
click at [126, 104] on div "0976828663 - Huyền" at bounding box center [131, 109] width 115 height 10
type input "Huyền"
type input "0356931424"
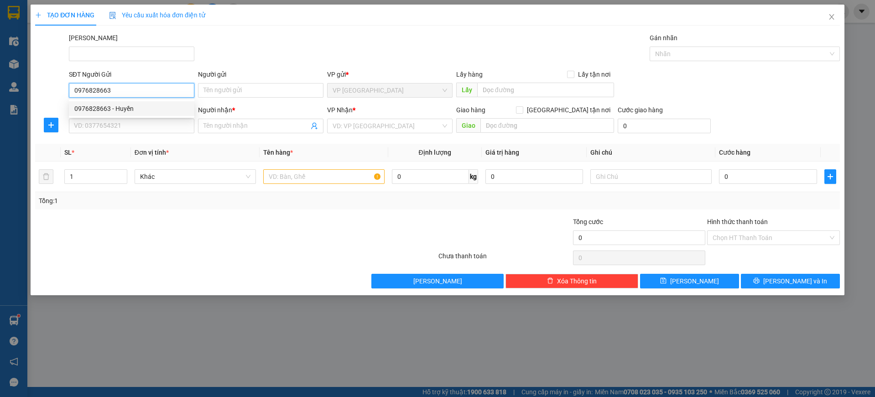
type input "TRUYỀN"
type input "40.000"
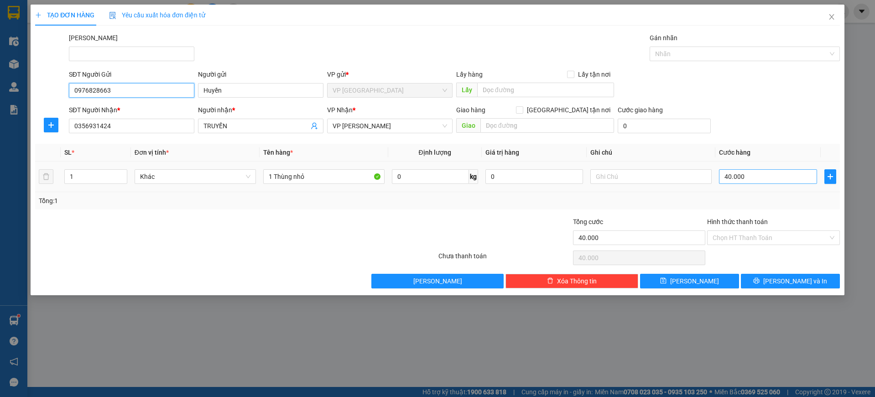
type input "0976828663"
click at [752, 173] on input "40.000" at bounding box center [768, 176] width 98 height 15
type input "3"
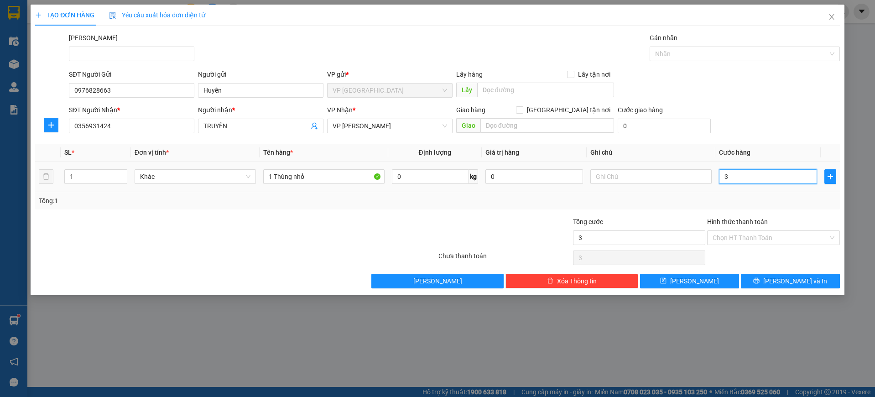
type input "30"
type input "300"
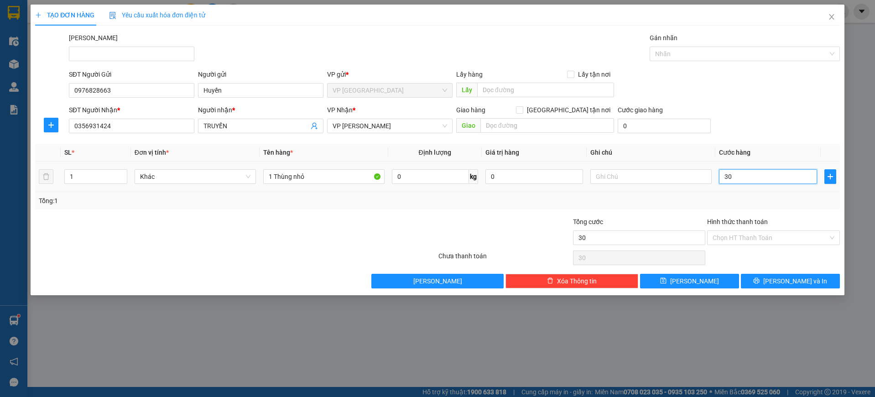
type input "300"
type input "3.000"
type input "30.000"
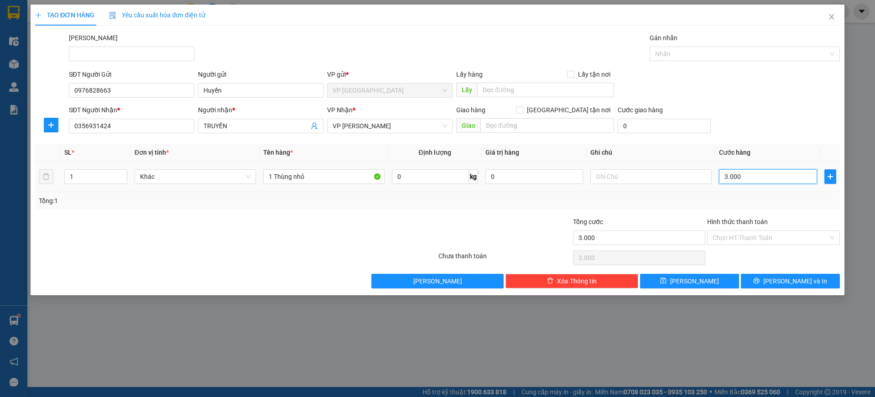
type input "30.000"
type input "3.000"
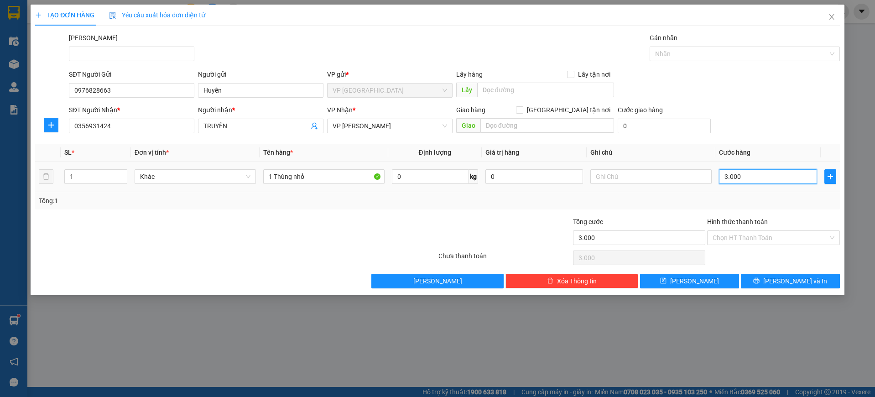
type input "300"
type input "30"
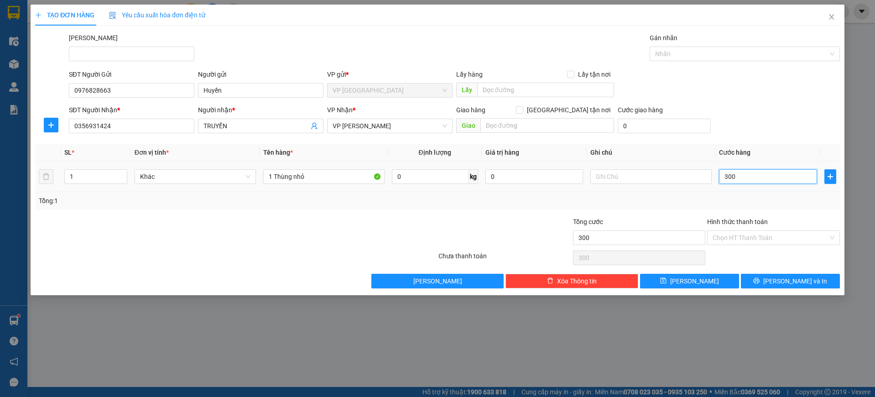
type input "30"
type input "3"
type input "0"
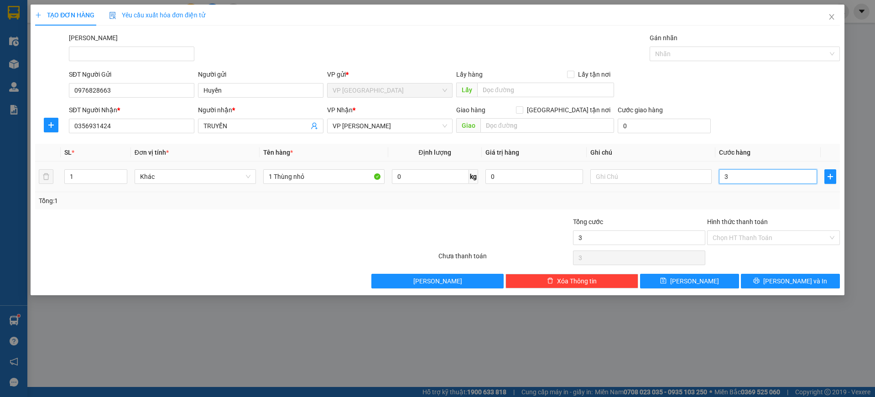
type input "0"
type input "4"
type input "04"
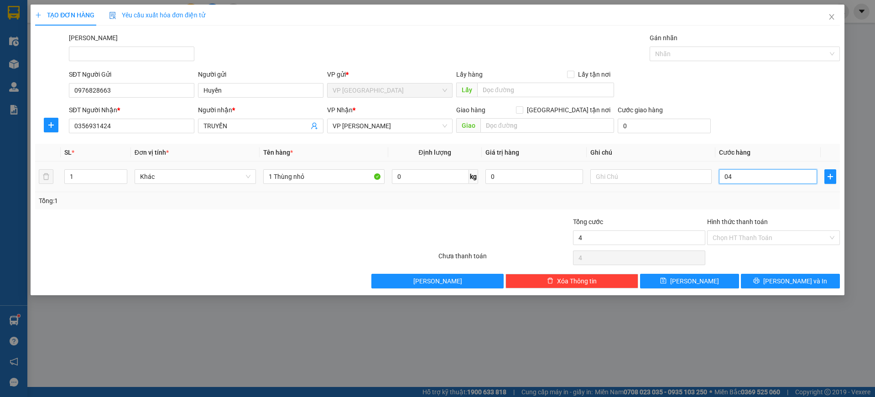
type input "40"
type input "040"
type input "400"
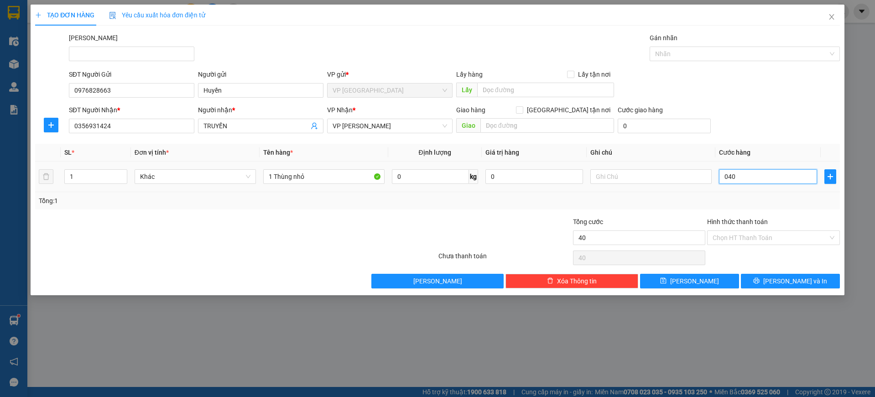
type input "0.400"
type input "4.000"
type input "04.000"
type input "40.000"
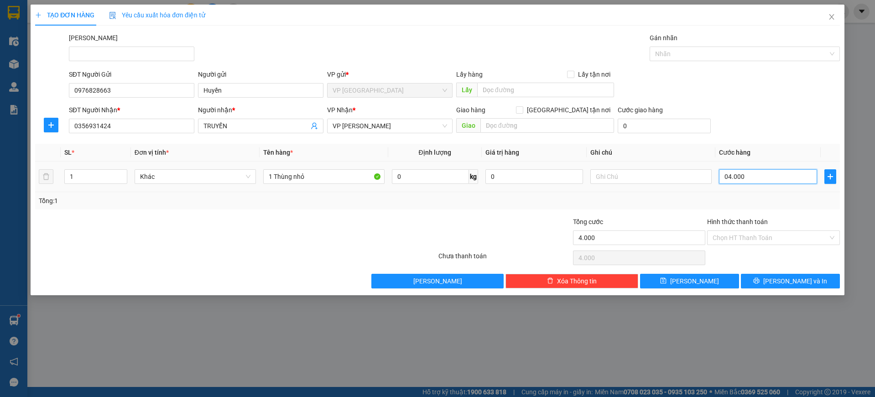
type input "40.000"
click at [726, 177] on input "040.000" at bounding box center [768, 176] width 98 height 15
click at [730, 178] on input "040.000" at bounding box center [768, 176] width 98 height 15
click at [728, 179] on input "040.000" at bounding box center [768, 176] width 98 height 15
click at [713, 282] on button "[PERSON_NAME]" at bounding box center [689, 281] width 99 height 15
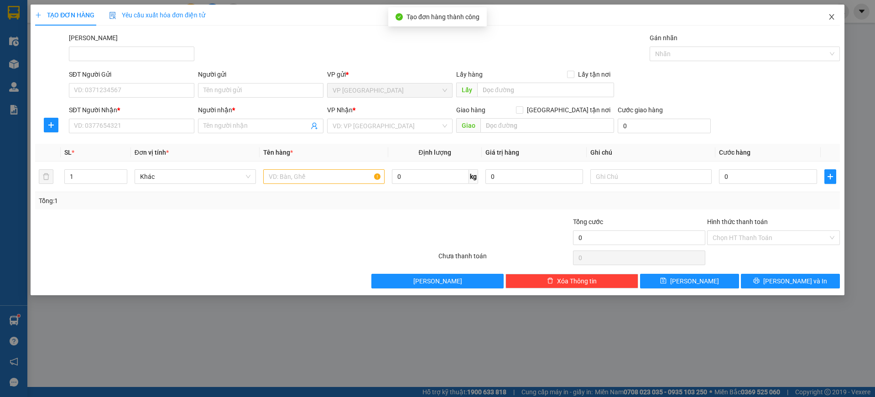
click at [836, 12] on span "Close" at bounding box center [832, 18] width 26 height 26
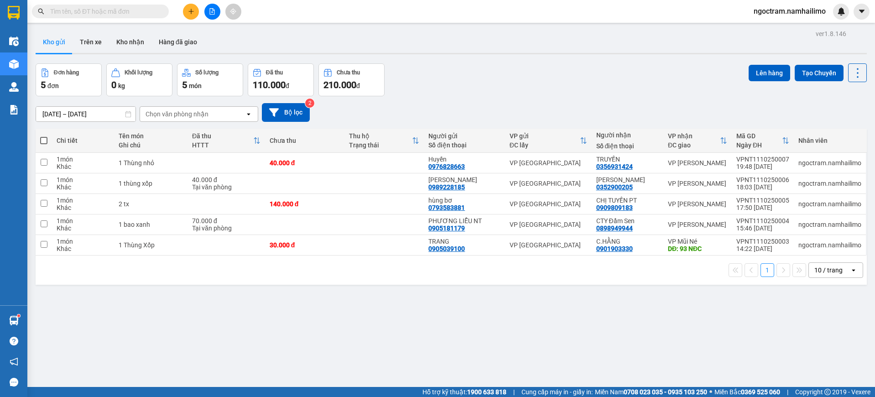
drag, startPoint x: 258, startPoint y: 323, endPoint x: 258, endPoint y: 318, distance: 5.5
click at [258, 323] on div "ver 1.8.146 Kho gửi Trên xe Kho nhận Hàng đã giao Đơn hàng 5 đơn Khối lượng 0 k…" at bounding box center [451, 225] width 839 height 397
